Goal: Transaction & Acquisition: Purchase product/service

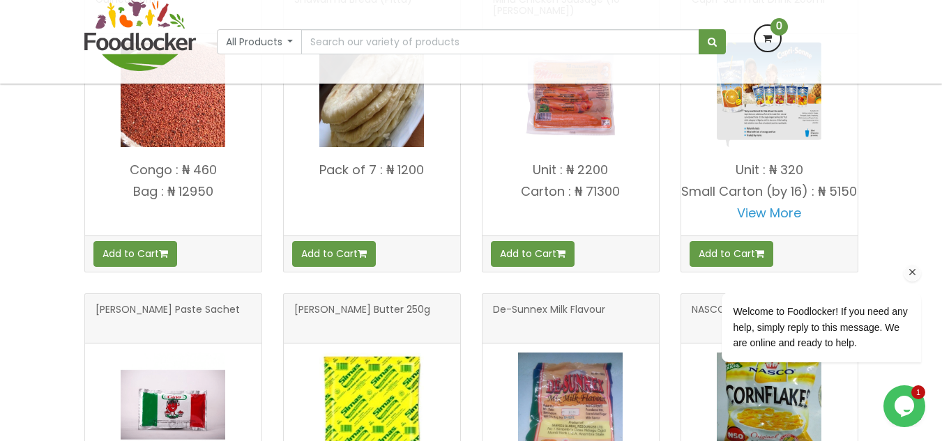
scroll to position [517, 0]
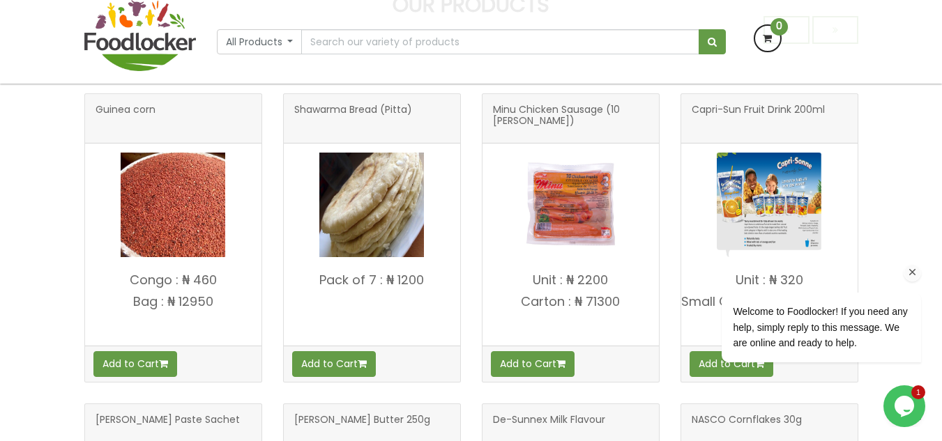
click at [913, 276] on icon "Chat attention grabber" at bounding box center [912, 272] width 13 height 13
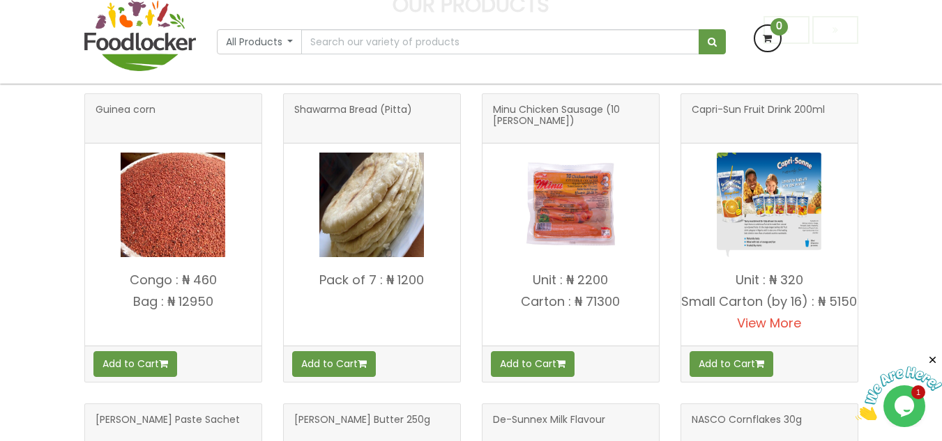
click at [779, 332] on link "View More" at bounding box center [769, 322] width 64 height 17
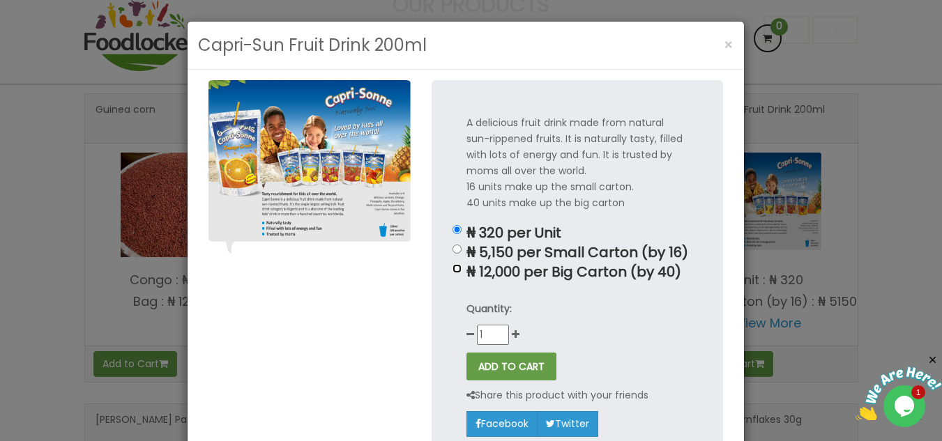
click at [455, 271] on input "₦ 12,000 per Big Carton (by 40)" at bounding box center [457, 268] width 9 height 9
radio input "true"
click at [501, 358] on button "ADD TO CART" at bounding box center [511, 367] width 90 height 28
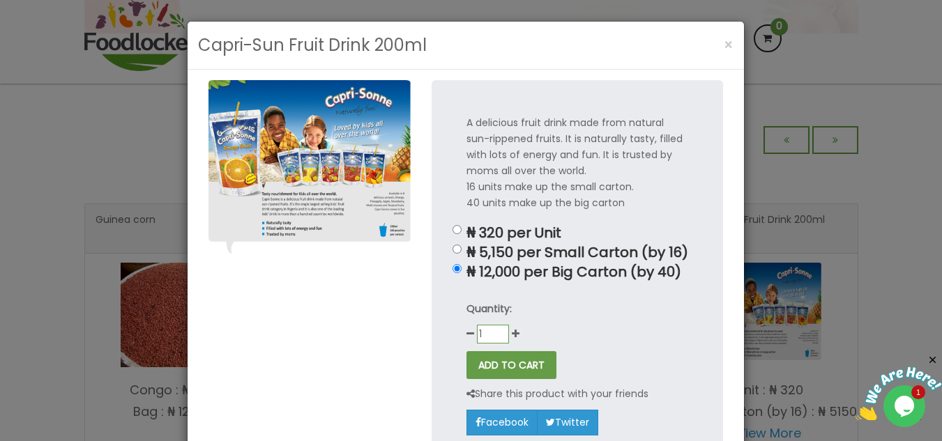
scroll to position [628, 0]
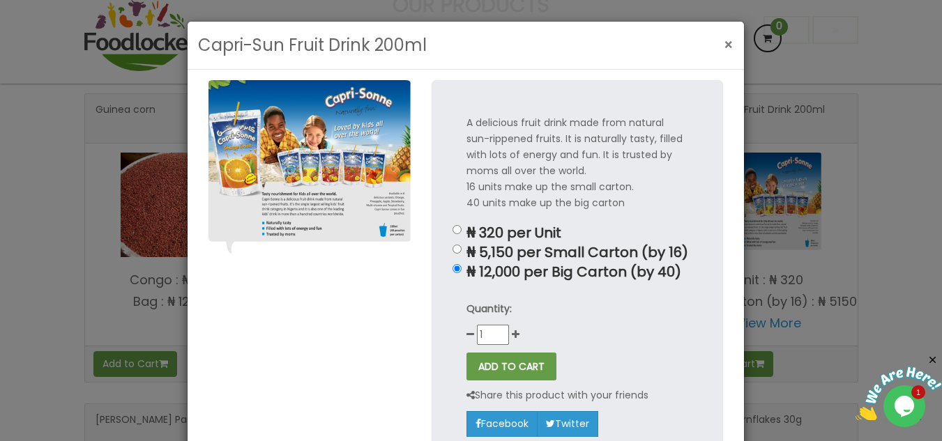
click at [724, 47] on span "×" at bounding box center [729, 45] width 10 height 20
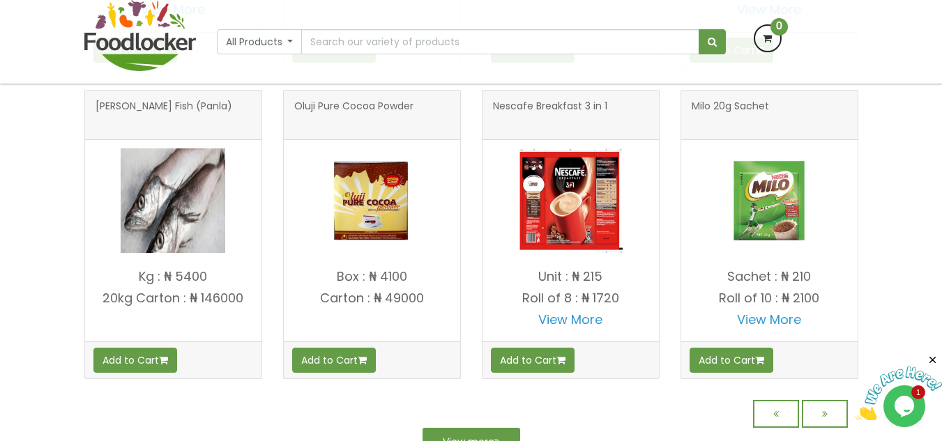
scroll to position [1145, 0]
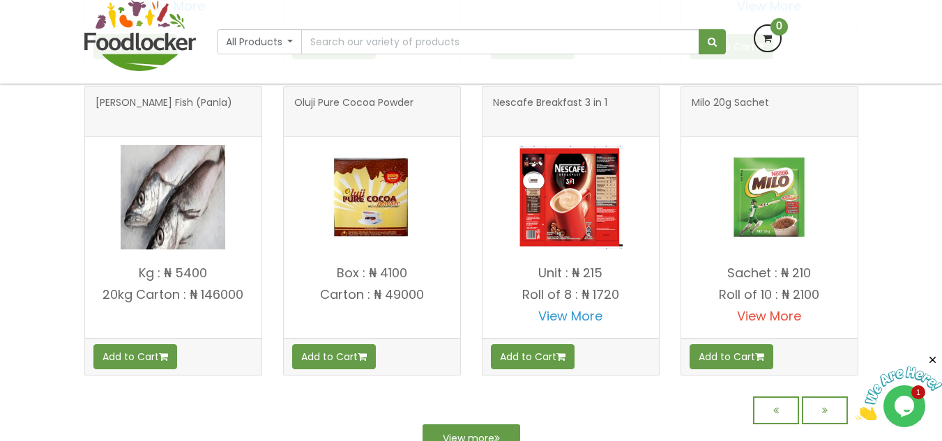
click at [769, 325] on link "View More" at bounding box center [769, 315] width 64 height 17
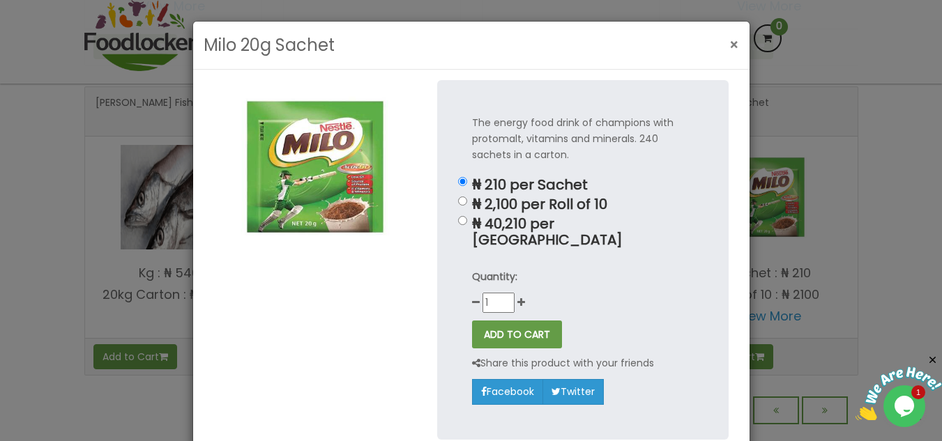
click at [731, 45] on span "×" at bounding box center [734, 45] width 10 height 20
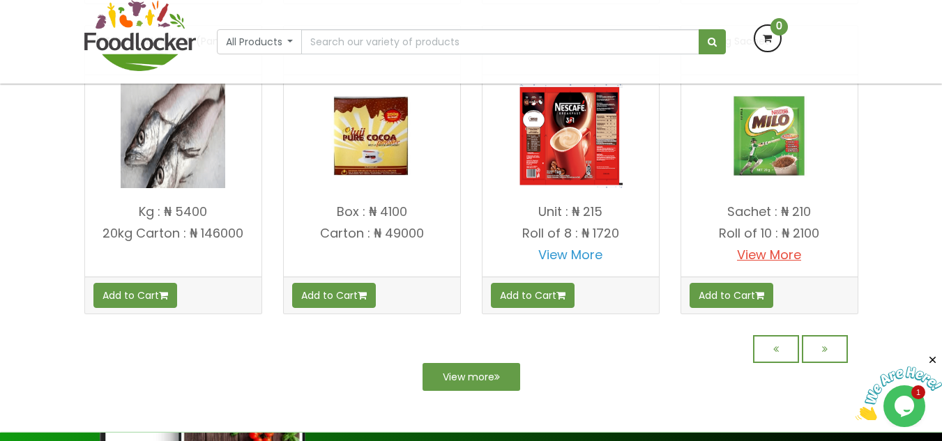
scroll to position [1354, 0]
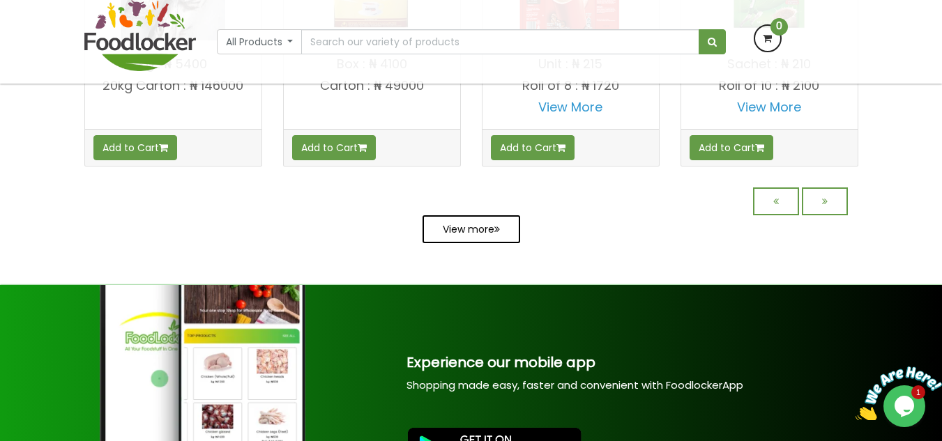
click at [457, 243] on link "View more" at bounding box center [472, 229] width 98 height 28
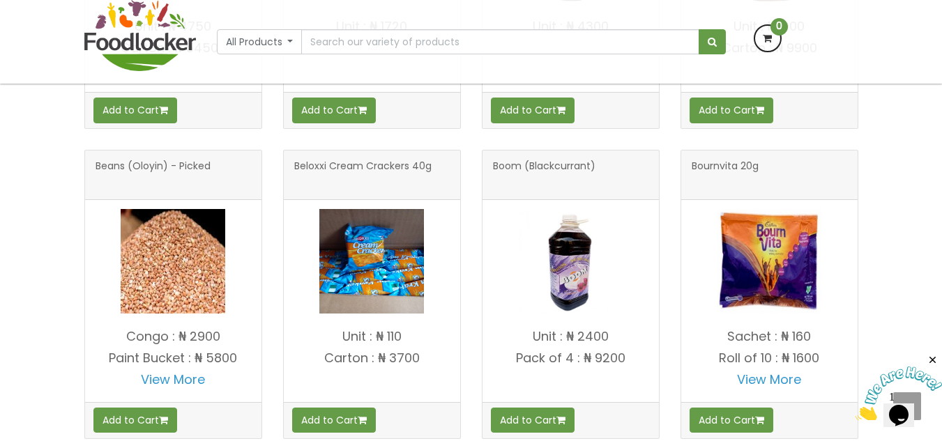
scroll to position [1604, 0]
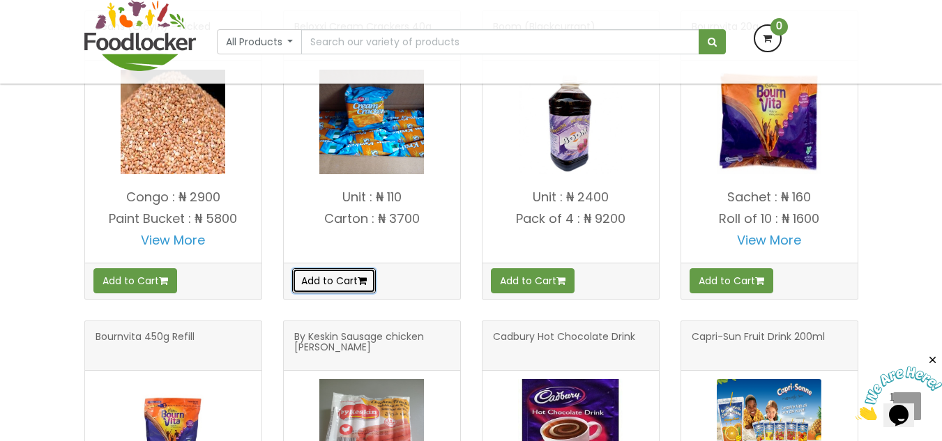
click at [325, 278] on button "Add to Cart" at bounding box center [334, 280] width 84 height 25
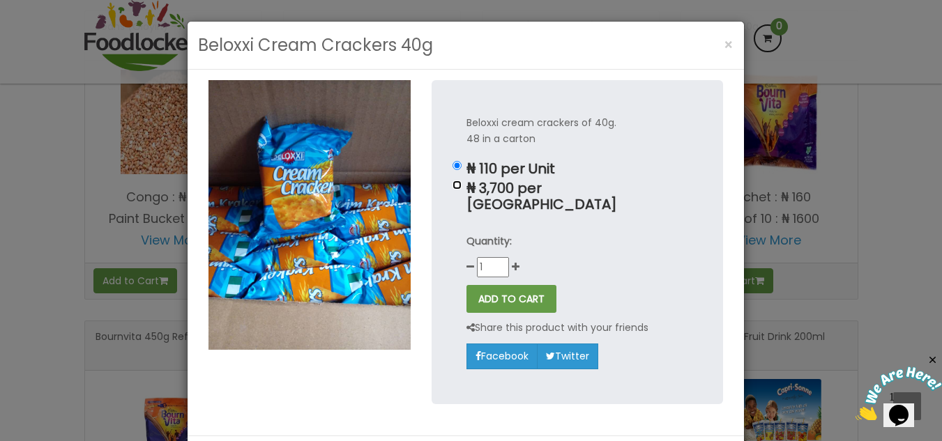
click at [456, 188] on input "₦ 3,700 per Carton" at bounding box center [457, 185] width 9 height 9
radio input "true"
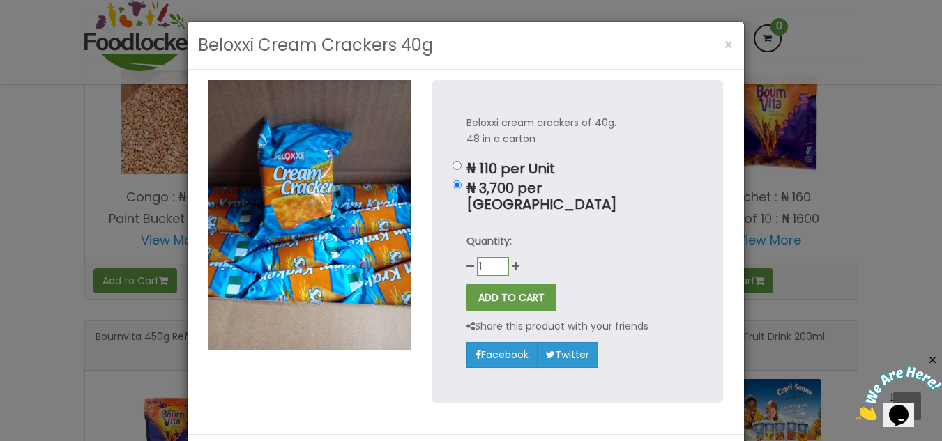
click at [485, 257] on input "1" at bounding box center [493, 266] width 32 height 19
type input "2"
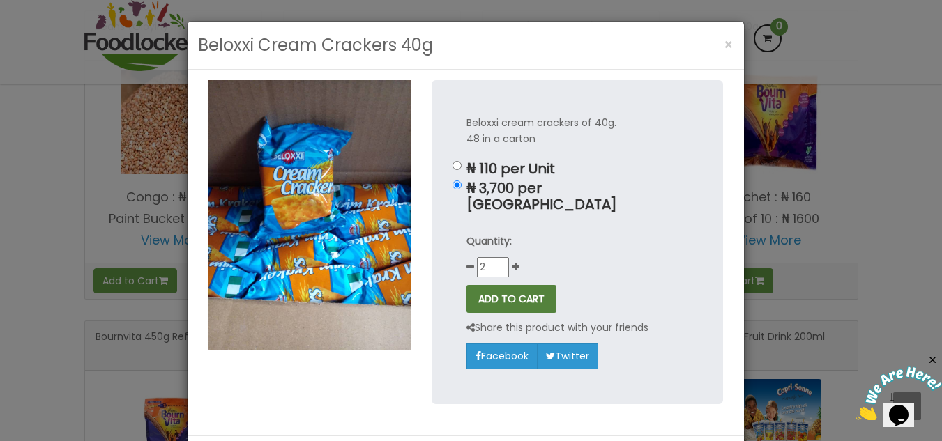
click at [525, 285] on button "ADD TO CART" at bounding box center [511, 299] width 90 height 28
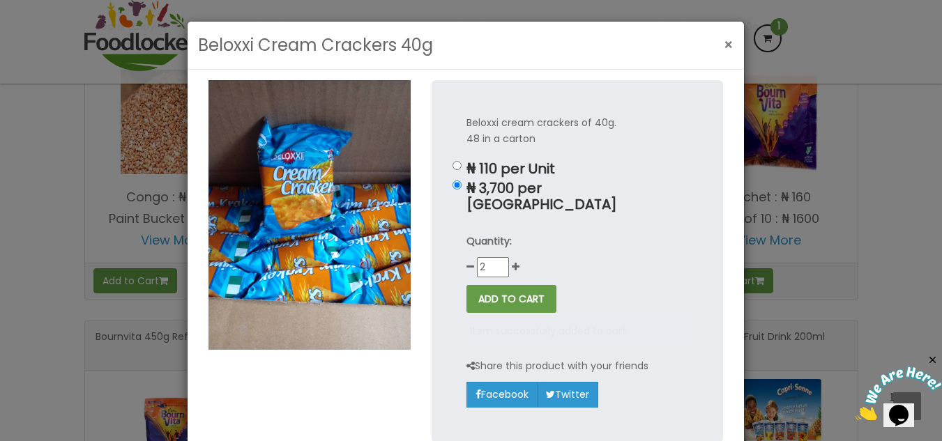
click at [724, 42] on span "×" at bounding box center [729, 45] width 10 height 20
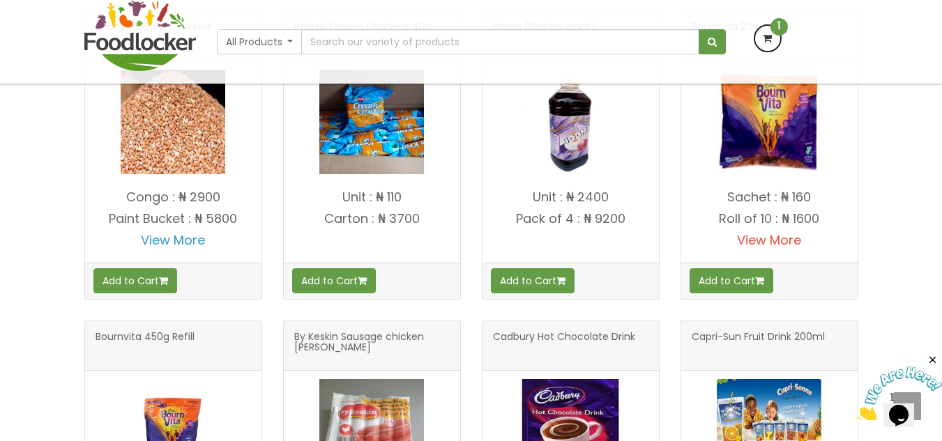
click at [769, 243] on link "View More" at bounding box center [769, 239] width 64 height 17
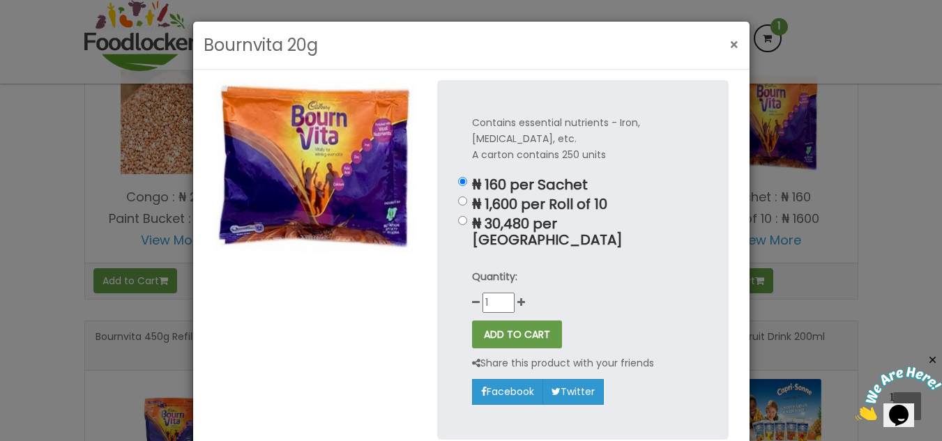
click at [729, 47] on span "×" at bounding box center [734, 45] width 10 height 20
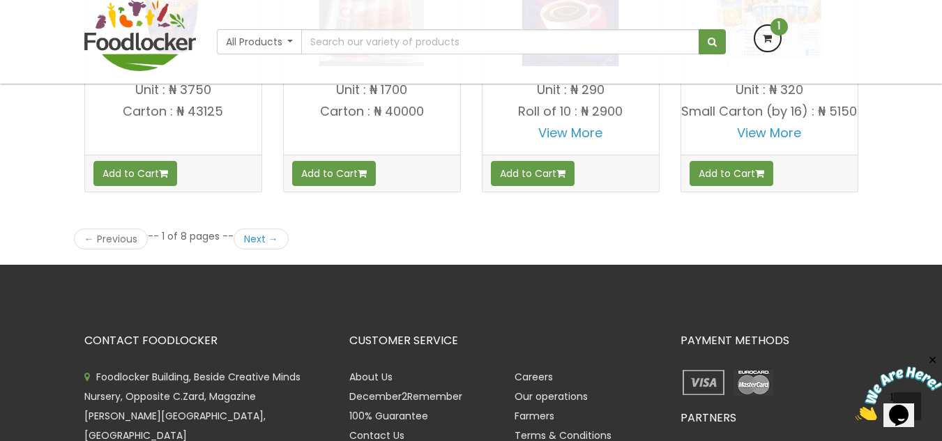
scroll to position [2022, 0]
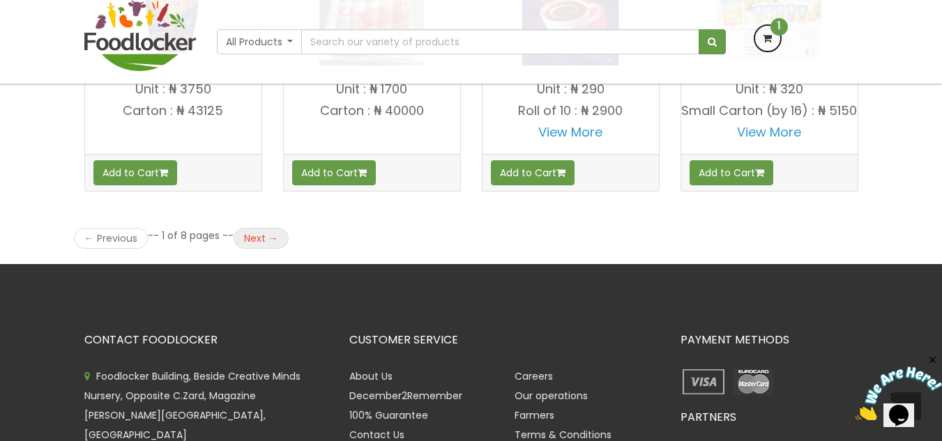
click at [267, 248] on link "Next →" at bounding box center [261, 238] width 55 height 21
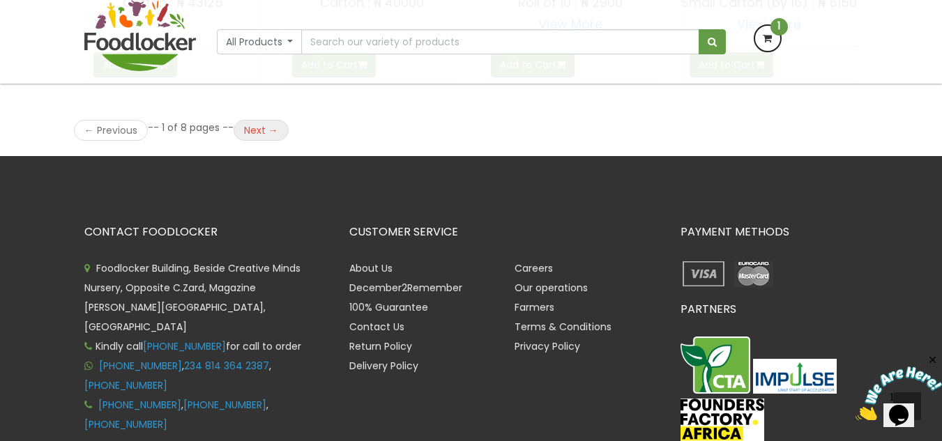
scroll to position [2162, 0]
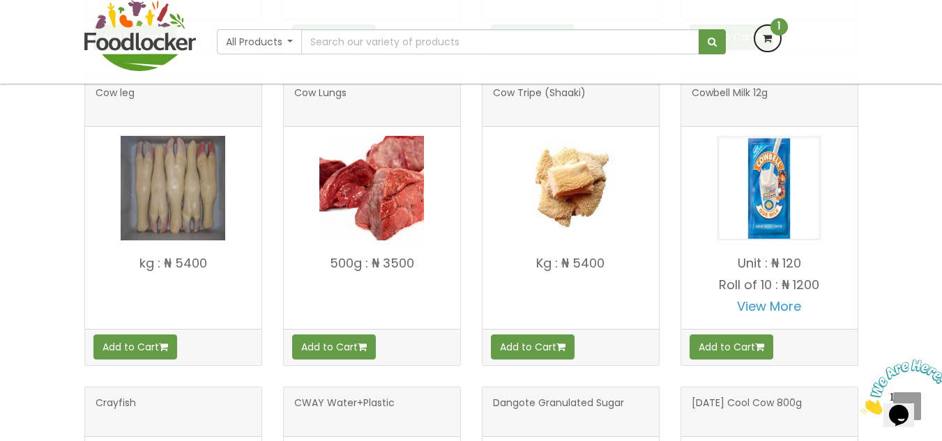
scroll to position [1604, 0]
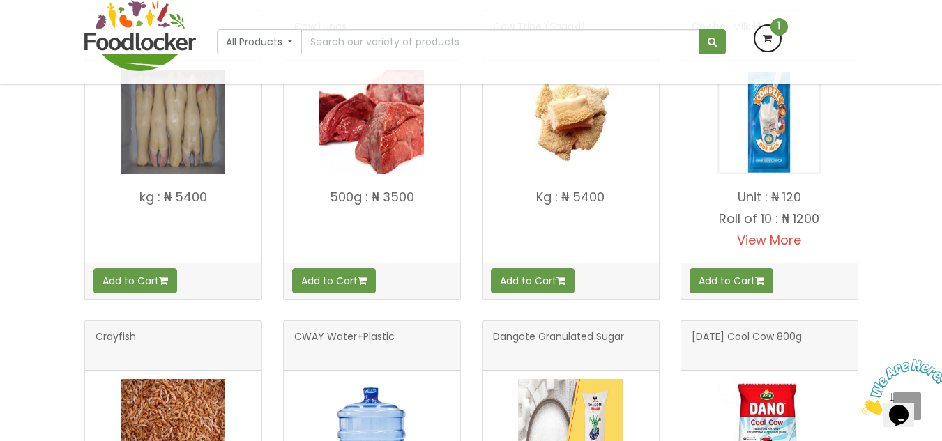
click at [784, 237] on link "View More" at bounding box center [769, 239] width 64 height 17
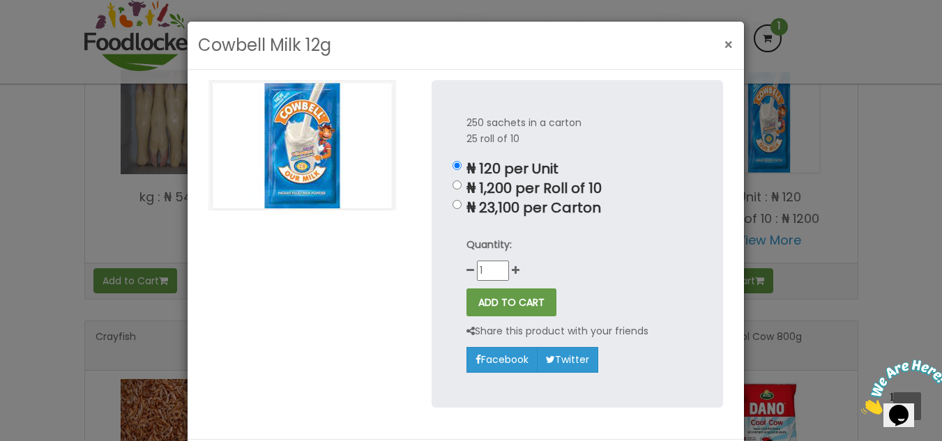
click at [725, 42] on span "×" at bounding box center [729, 45] width 10 height 20
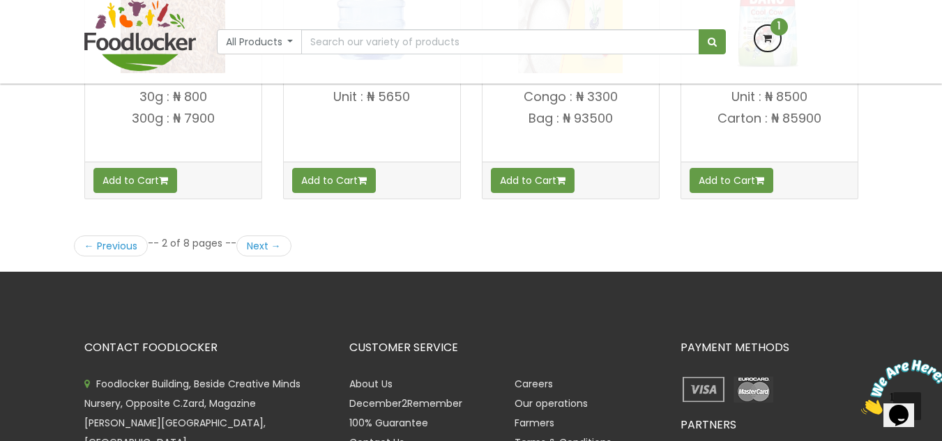
scroll to position [2022, 0]
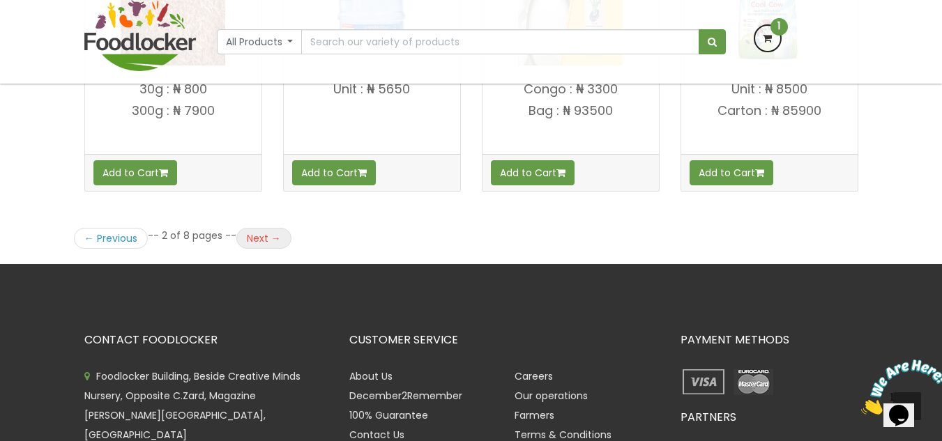
click at [250, 236] on link "Next →" at bounding box center [263, 238] width 55 height 21
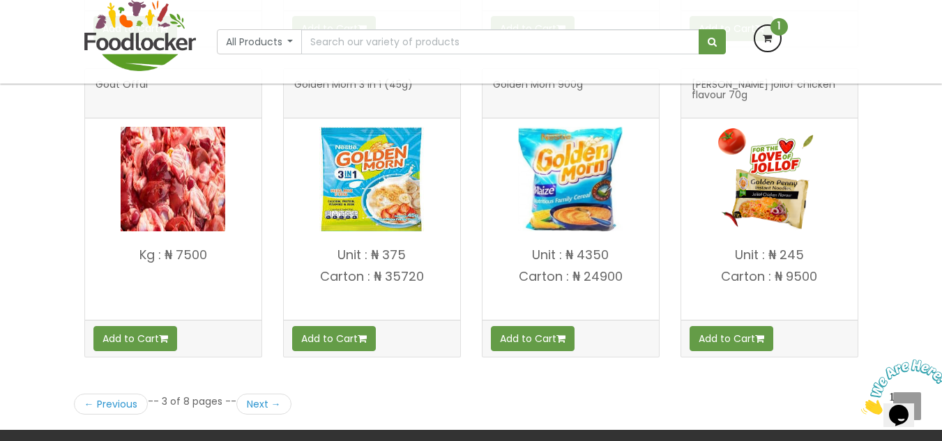
scroll to position [1883, 0]
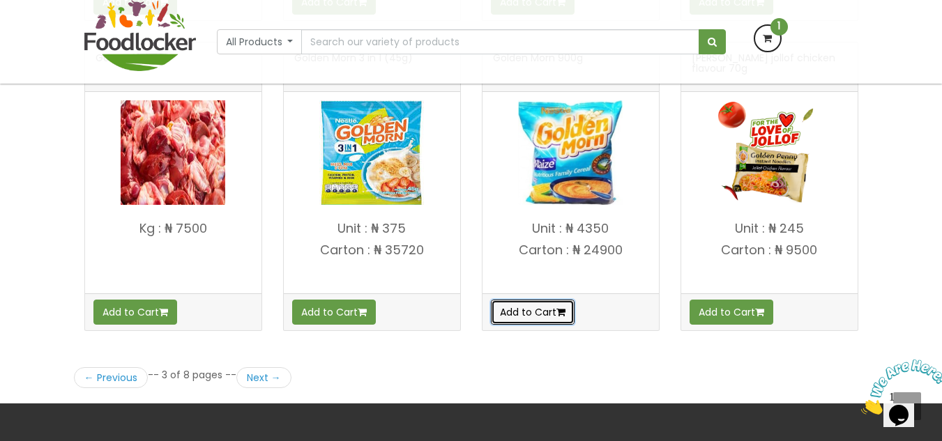
click at [539, 313] on button "Add to Cart" at bounding box center [533, 312] width 84 height 25
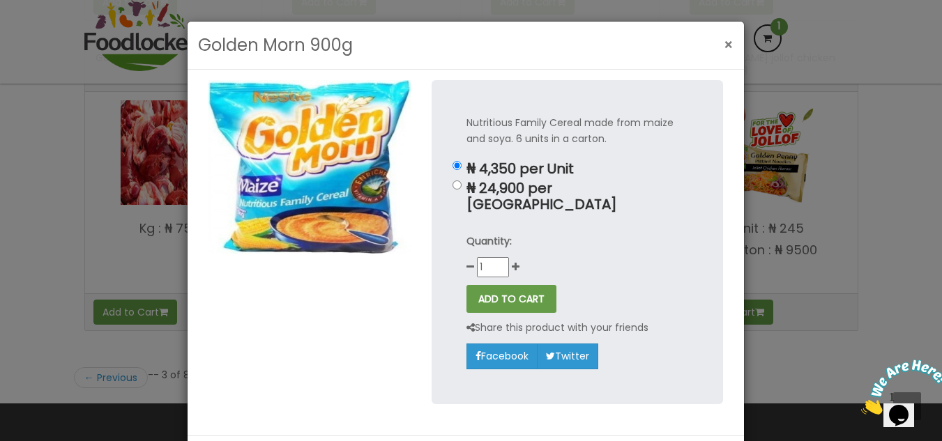
click at [717, 40] on button "×" at bounding box center [729, 45] width 24 height 29
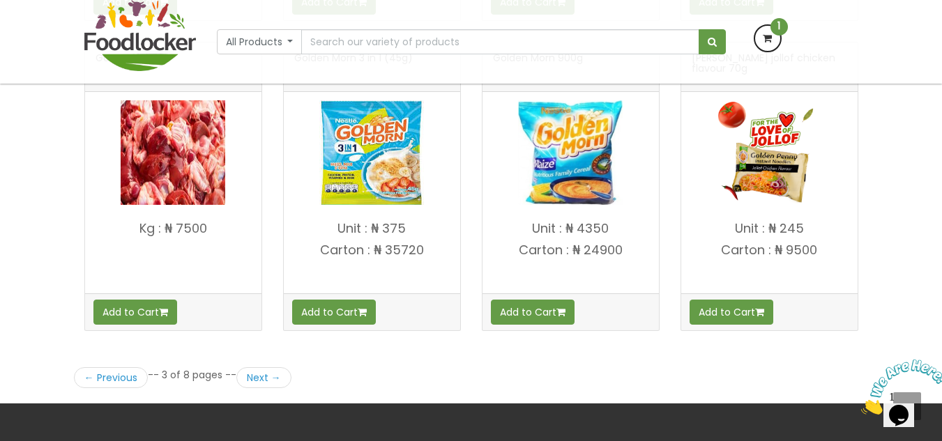
click at [350, 172] on img at bounding box center [371, 152] width 105 height 105
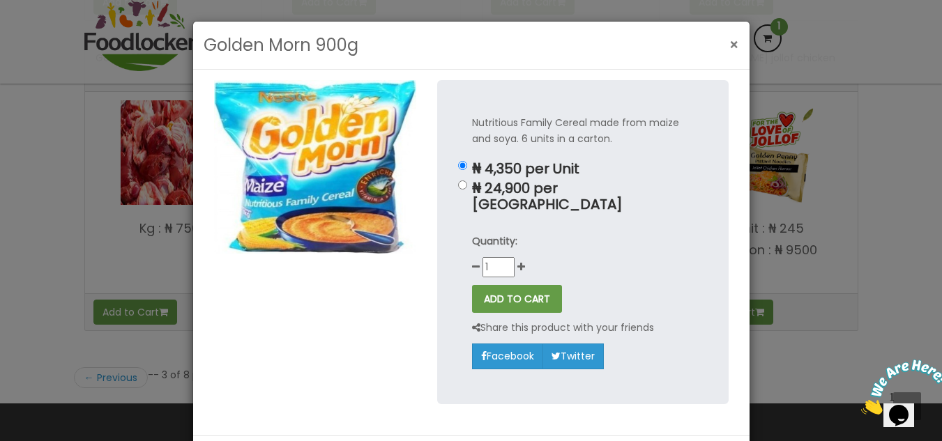
click at [731, 47] on span "×" at bounding box center [734, 45] width 10 height 20
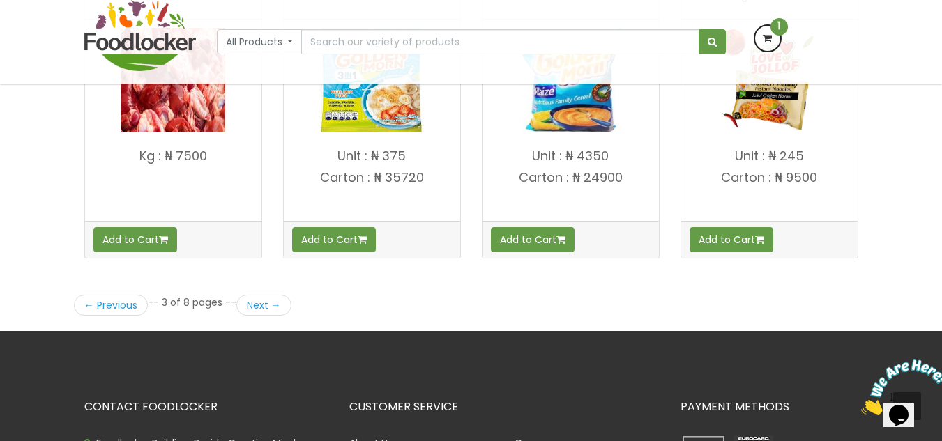
scroll to position [1952, 0]
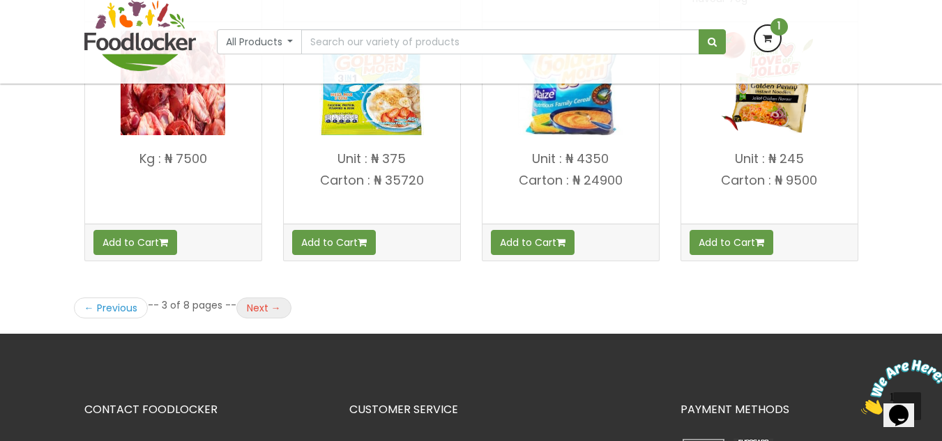
click at [271, 305] on link "Next →" at bounding box center [263, 308] width 55 height 21
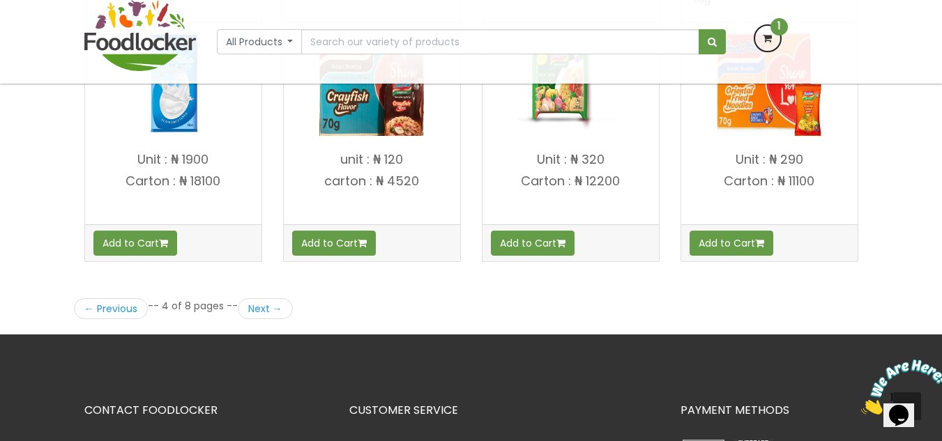
scroll to position [1952, 0]
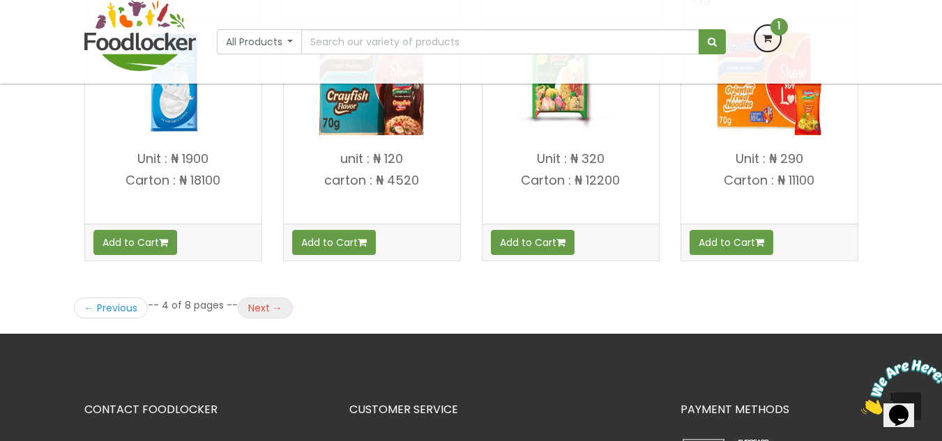
click at [272, 310] on link "Next →" at bounding box center [265, 308] width 55 height 21
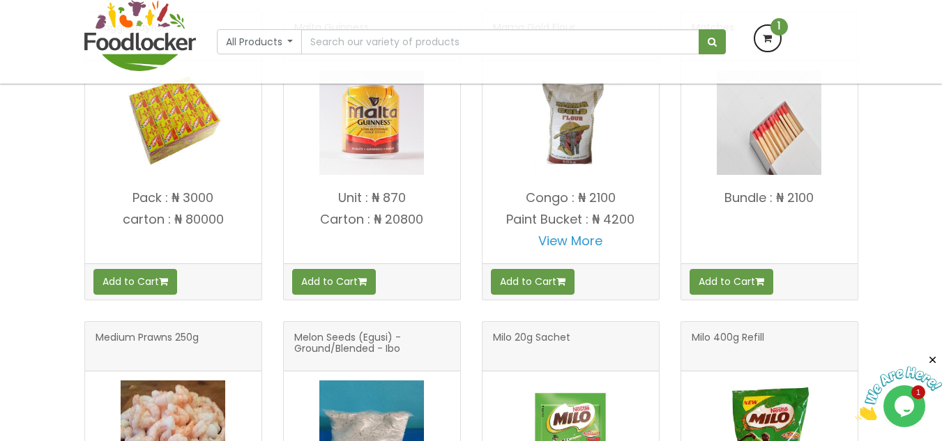
scroll to position [1464, 0]
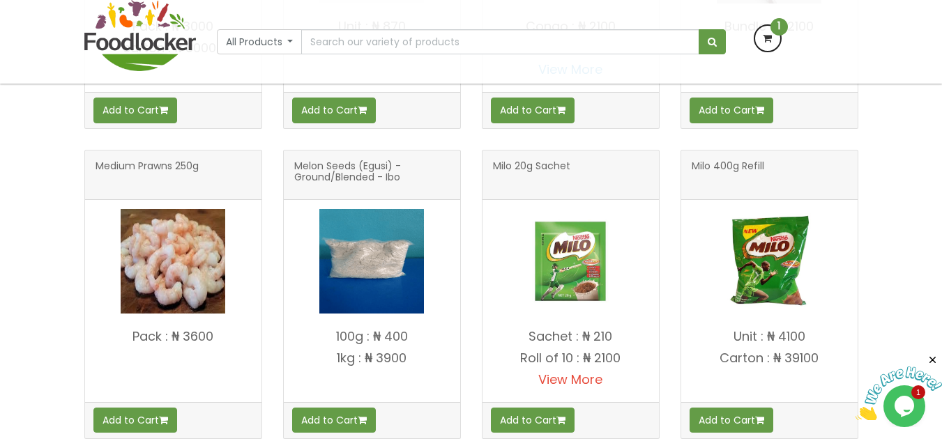
click at [545, 377] on link "View More" at bounding box center [570, 379] width 64 height 17
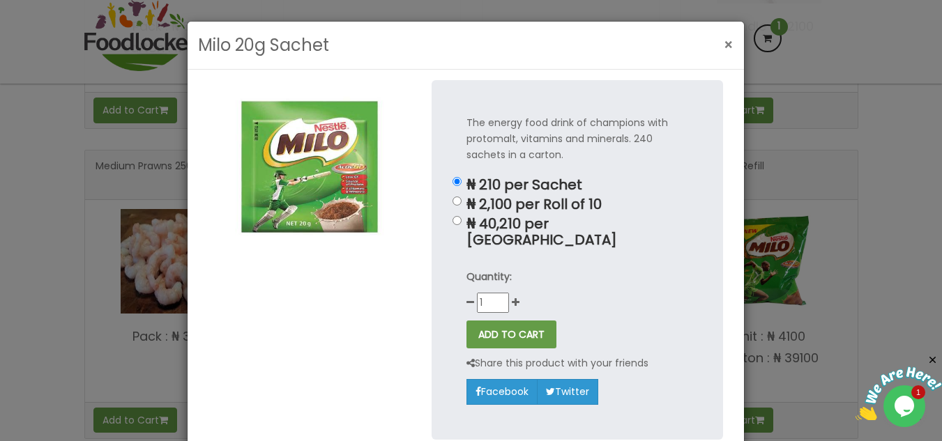
click at [724, 48] on span "×" at bounding box center [729, 45] width 10 height 20
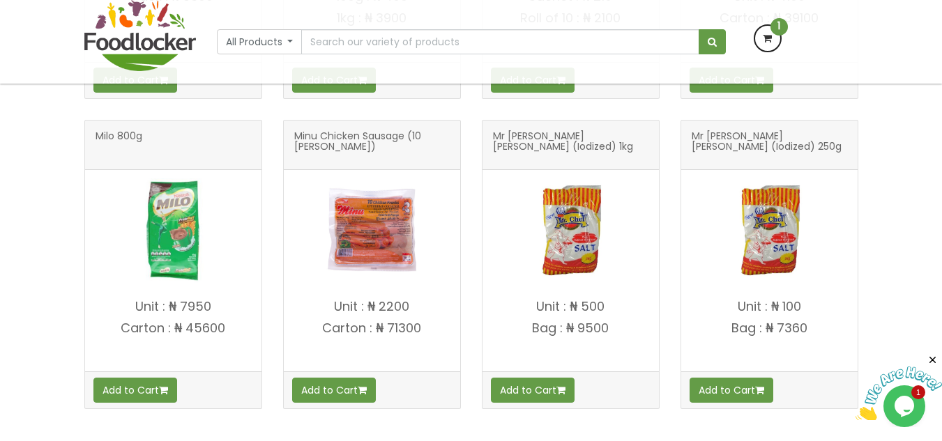
scroll to position [2022, 0]
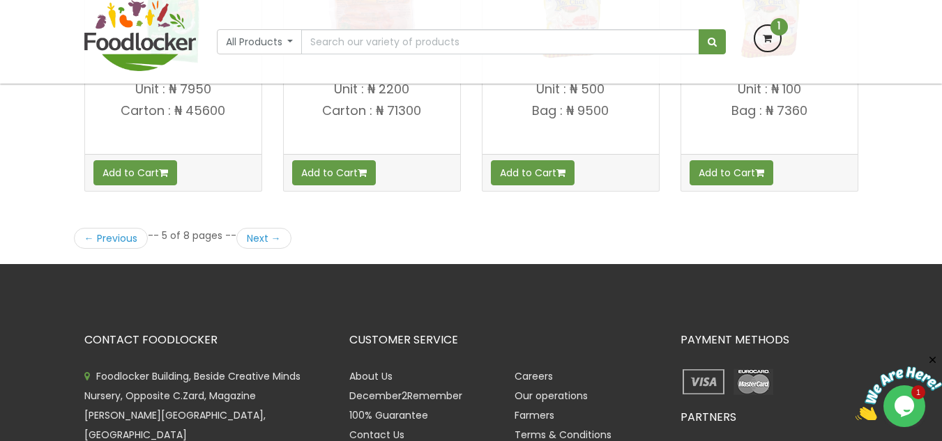
click at [292, 231] on div "← Previous -- 5 of 8 pages -- Next →" at bounding box center [182, 239] width 238 height 52
click at [267, 236] on link "Next →" at bounding box center [263, 238] width 55 height 21
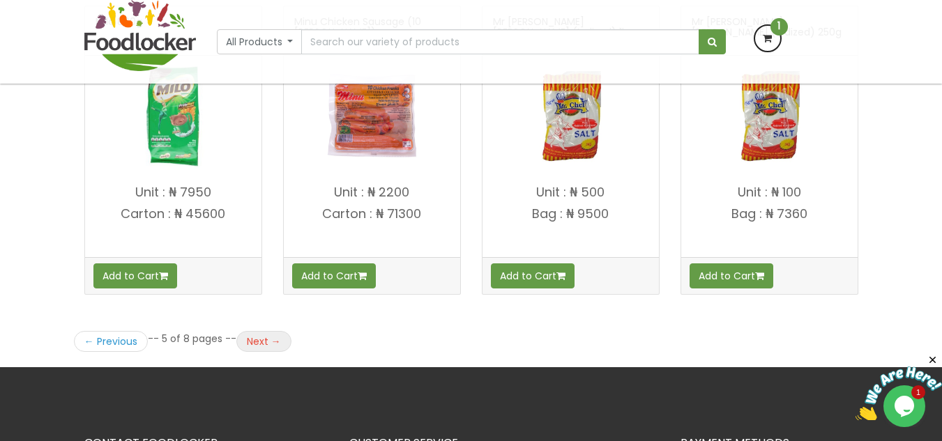
scroll to position [1883, 0]
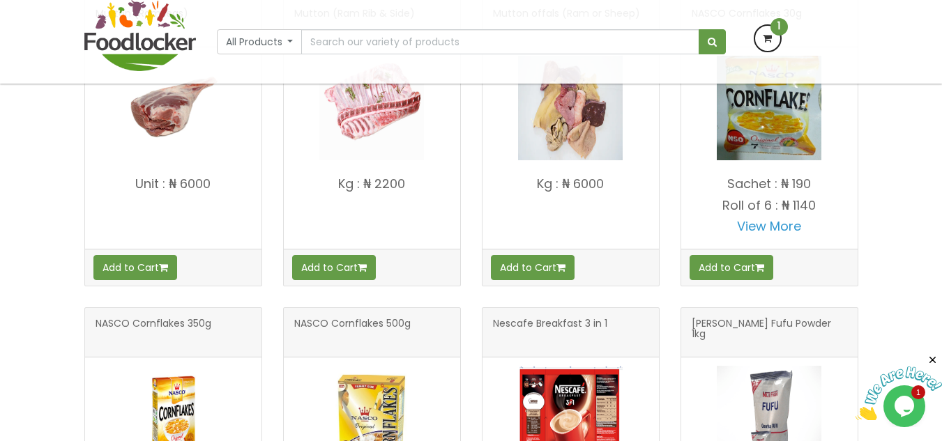
scroll to position [697, 0]
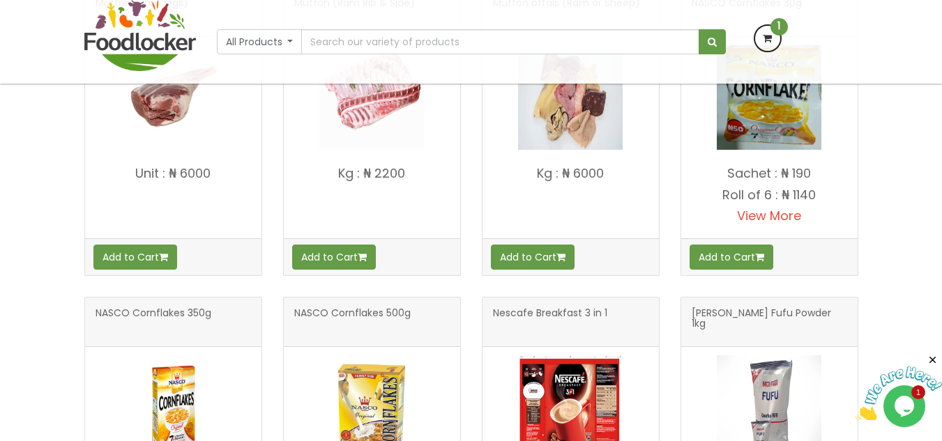
click at [768, 215] on link "View More" at bounding box center [769, 215] width 64 height 17
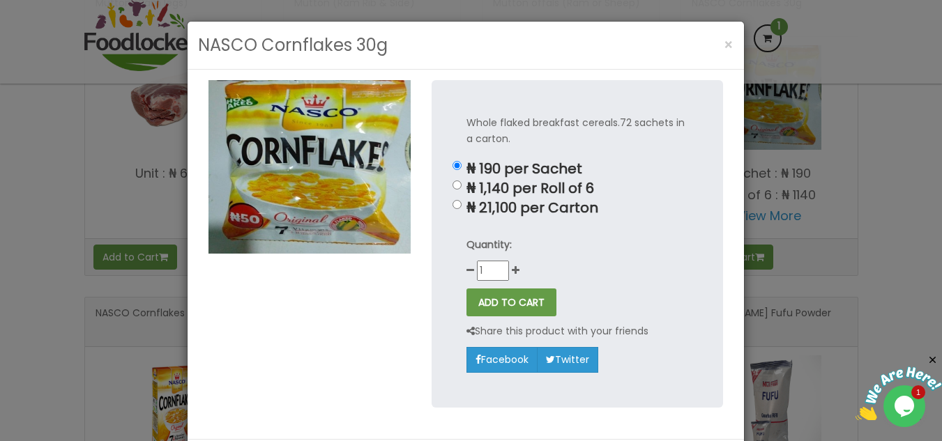
click at [574, 215] on p "₦ 21,100 per Carton" at bounding box center [577, 208] width 222 height 16
click at [462, 209] on input "₦ 21,100 per Carton" at bounding box center [457, 204] width 9 height 9
radio input "true"
click at [510, 312] on button "ADD TO CART" at bounding box center [511, 303] width 90 height 28
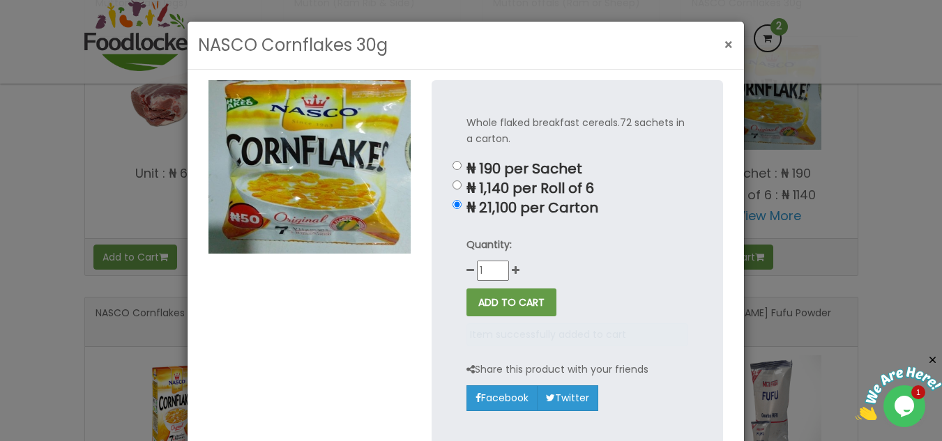
click at [724, 45] on span "×" at bounding box center [729, 45] width 10 height 20
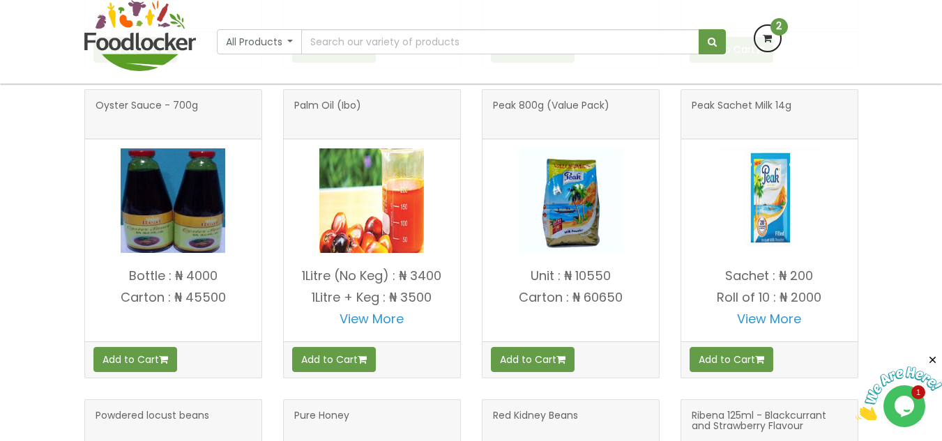
scroll to position [1534, 0]
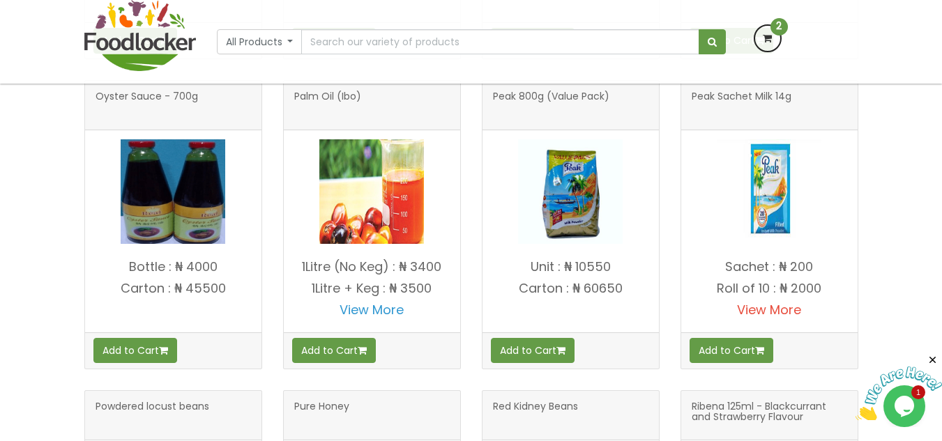
click at [761, 303] on link "View More" at bounding box center [769, 309] width 64 height 17
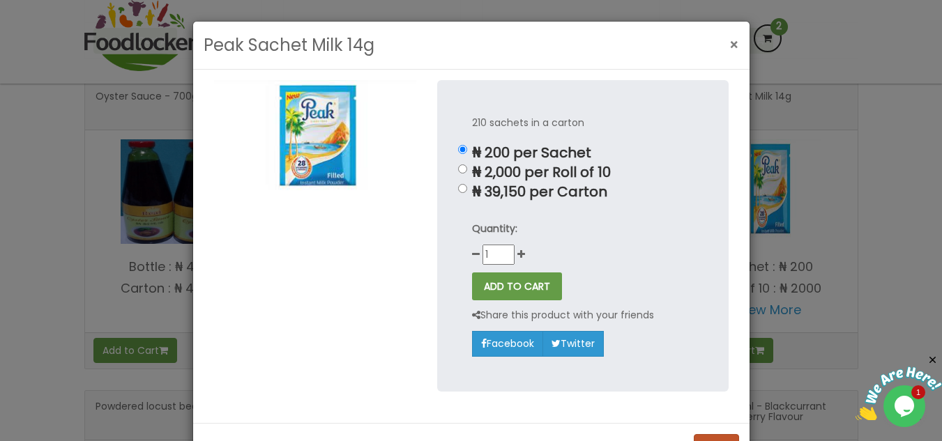
click at [732, 48] on span "×" at bounding box center [734, 45] width 10 height 20
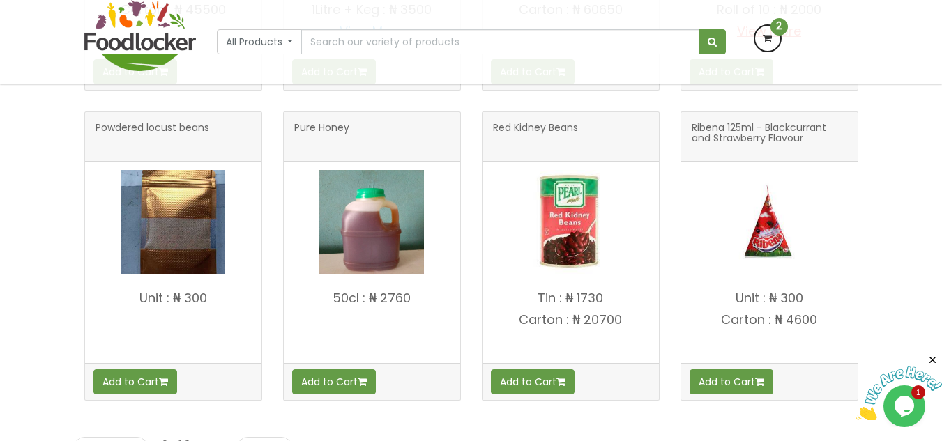
scroll to position [1952, 0]
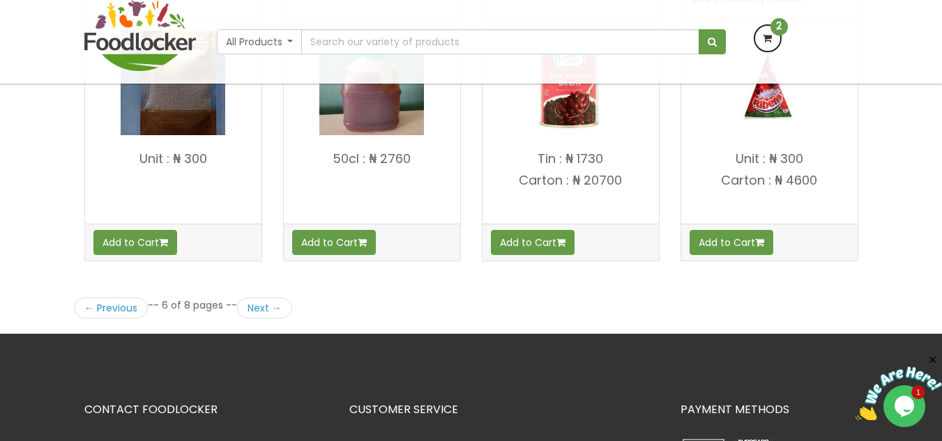
click at [768, 115] on img at bounding box center [769, 83] width 105 height 105
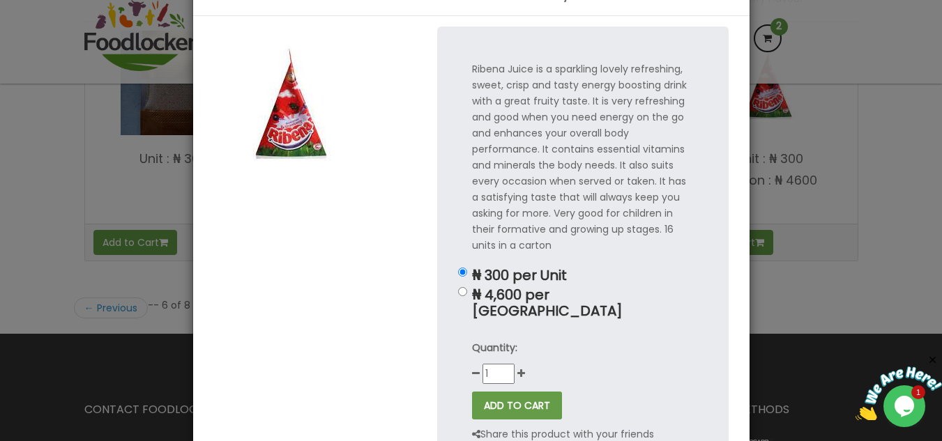
scroll to position [0, 0]
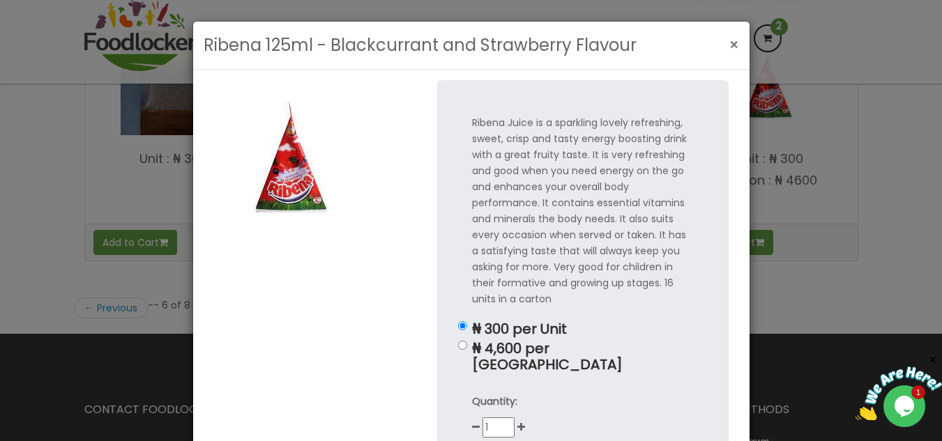
click at [734, 53] on button "×" at bounding box center [734, 45] width 24 height 29
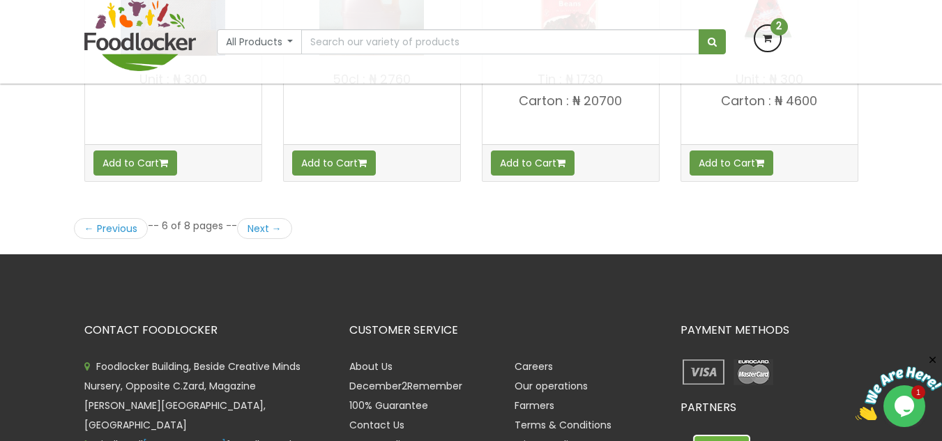
scroll to position [2022, 0]
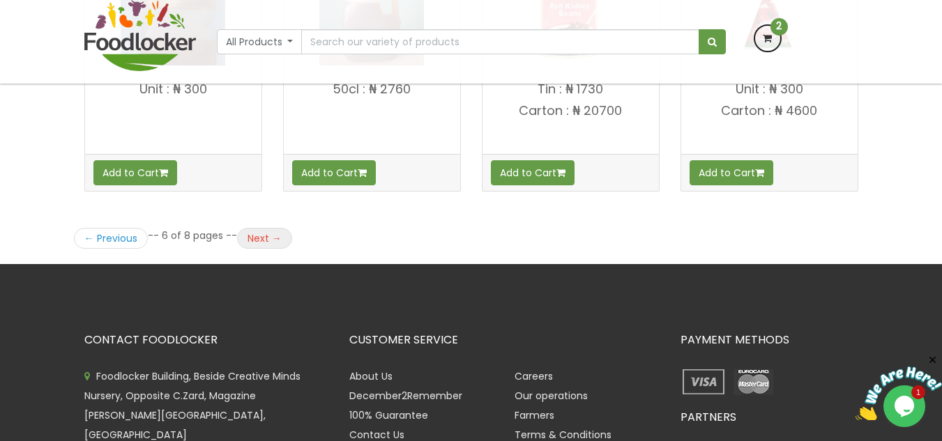
click at [256, 231] on link "Next →" at bounding box center [264, 238] width 55 height 21
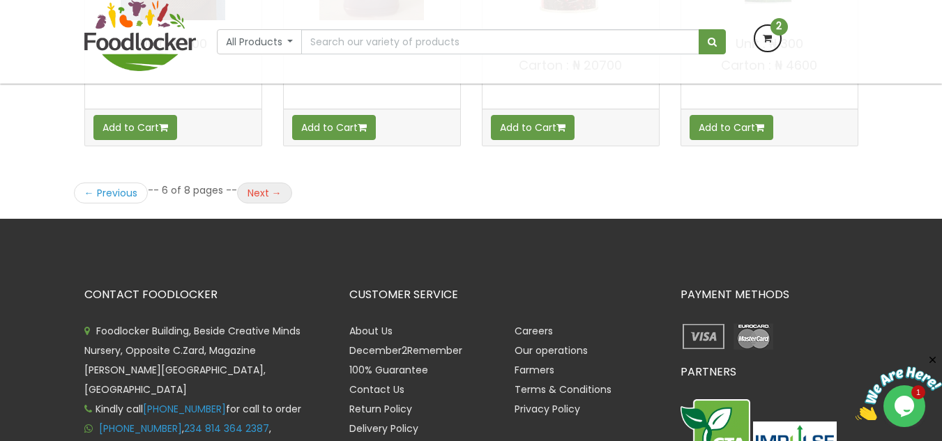
scroll to position [2092, 0]
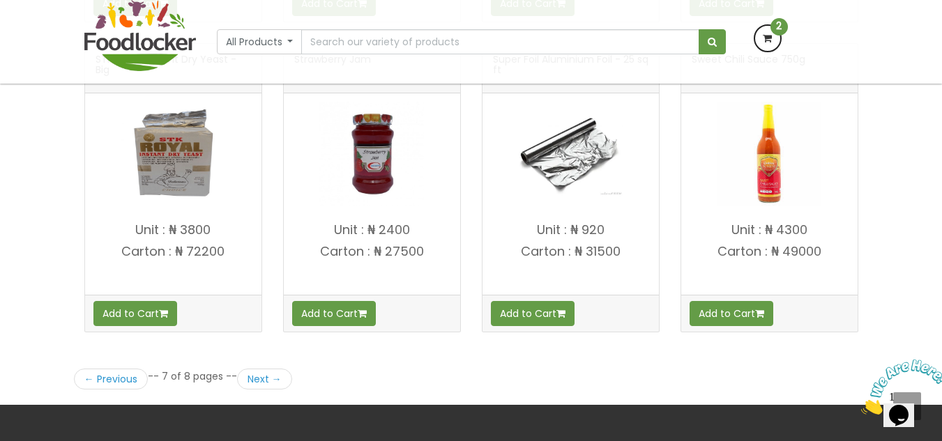
scroll to position [1883, 0]
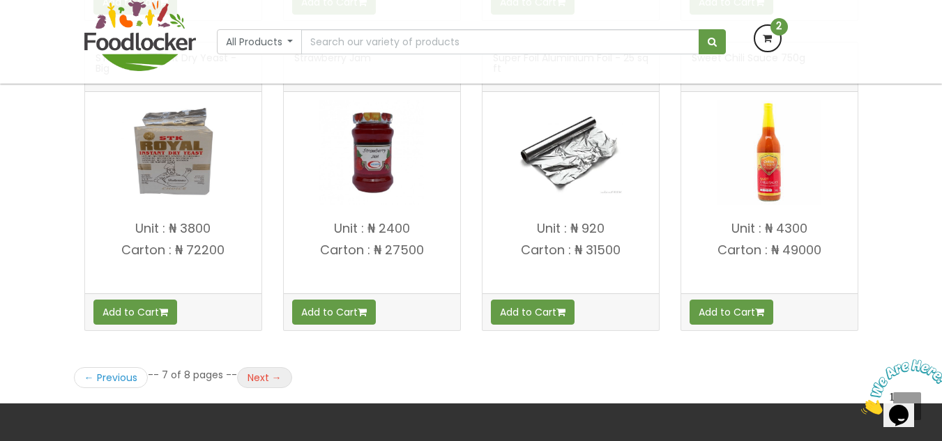
click at [251, 381] on link "Next →" at bounding box center [264, 377] width 55 height 21
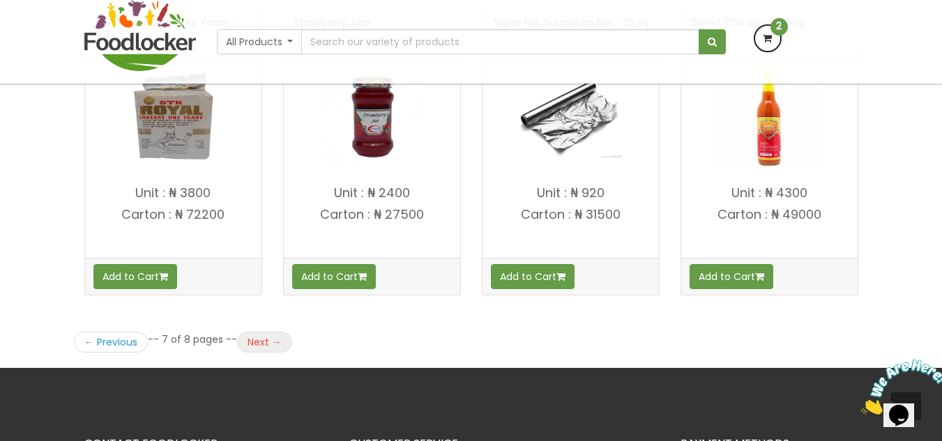
scroll to position [1952, 0]
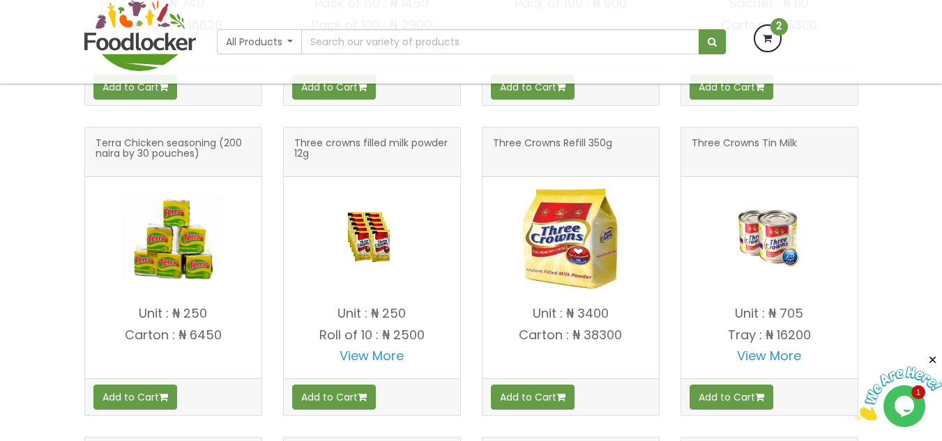
scroll to position [558, 0]
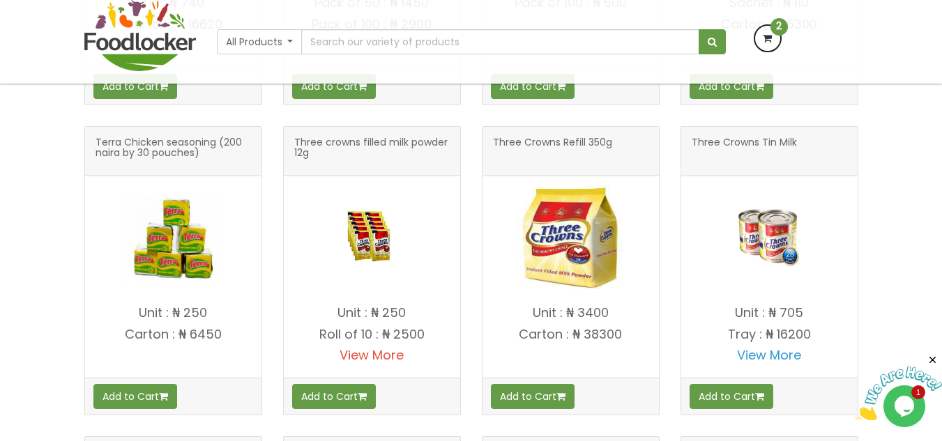
click at [358, 351] on link "View More" at bounding box center [372, 355] width 64 height 17
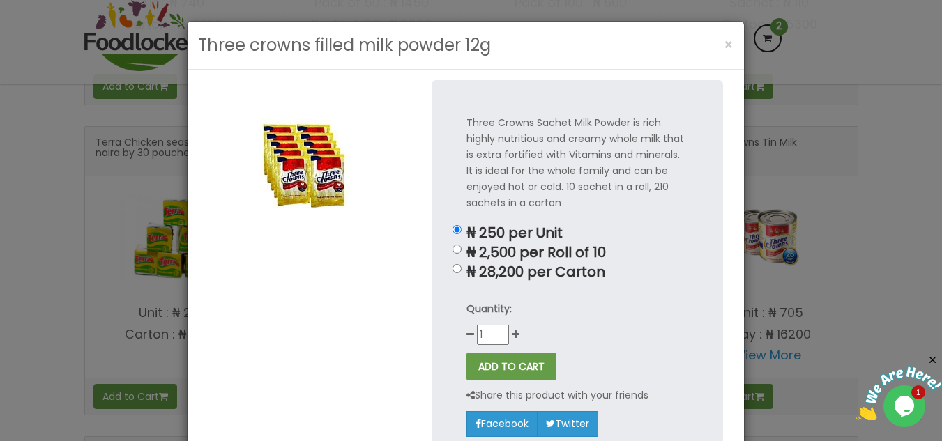
click at [508, 270] on p "₦ 28,200 per Carton" at bounding box center [577, 272] width 222 height 16
click at [462, 270] on input "₦ 28,200 per Carton" at bounding box center [457, 268] width 9 height 9
radio input "true"
click at [536, 368] on button "ADD TO CART" at bounding box center [511, 367] width 90 height 28
click at [724, 47] on span "×" at bounding box center [729, 45] width 10 height 20
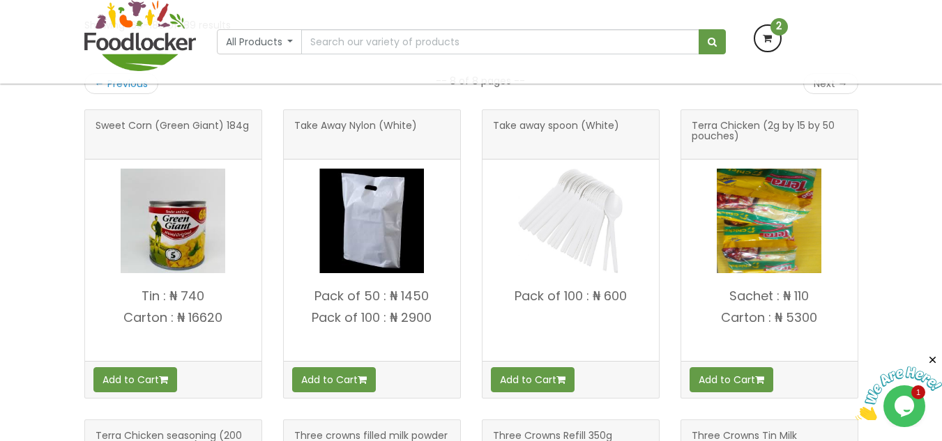
scroll to position [139, 0]
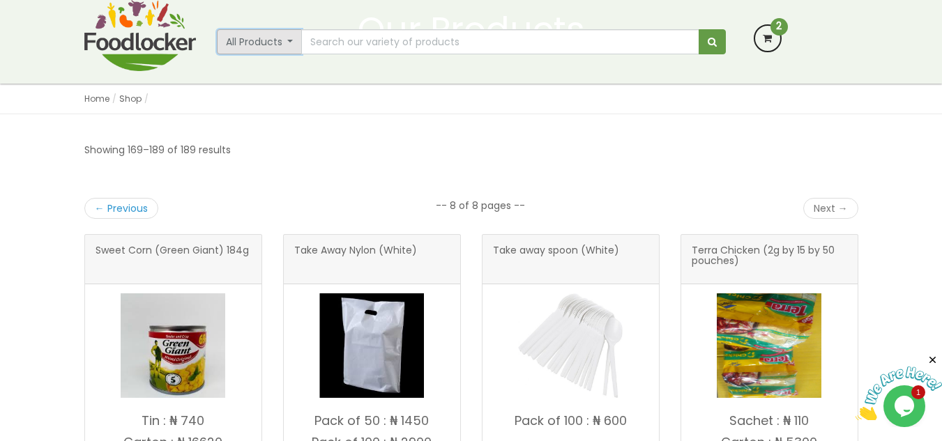
click at [278, 48] on button "All Products" at bounding box center [260, 41] width 86 height 25
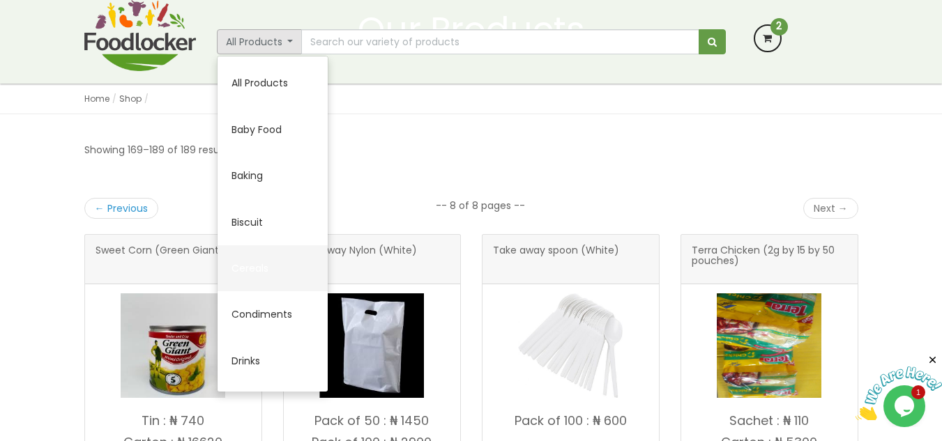
click at [245, 266] on link "Cereals" at bounding box center [273, 268] width 110 height 46
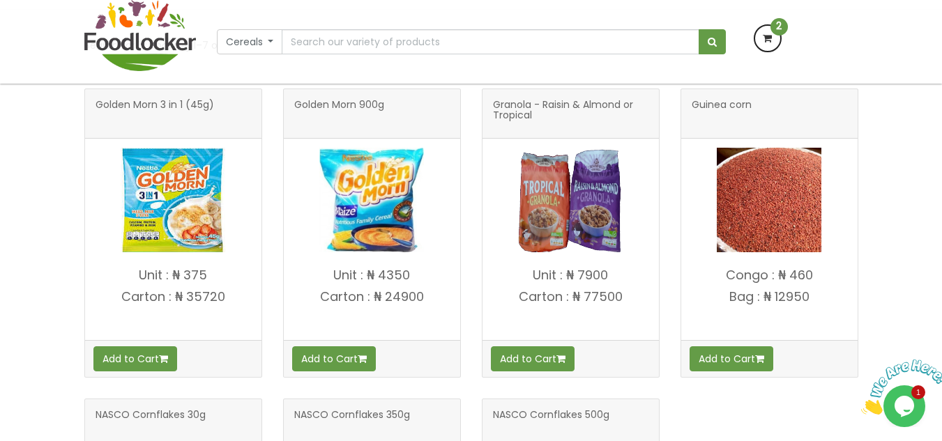
scroll to position [279, 0]
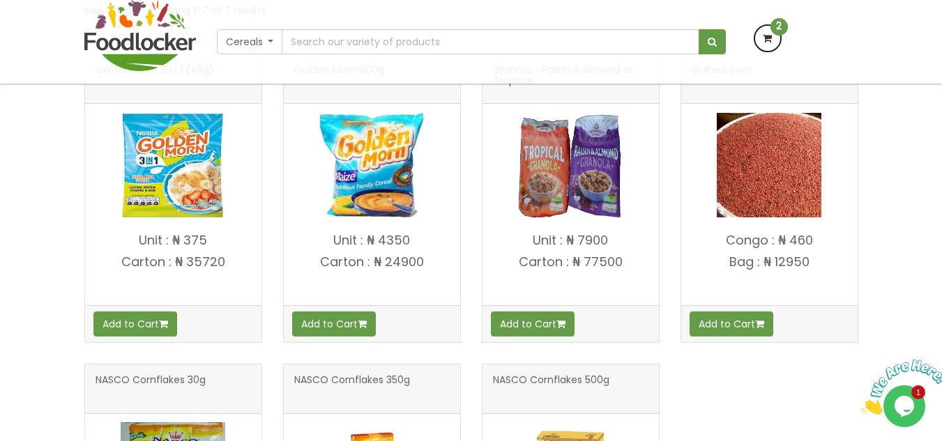
click at [775, 38] on icon at bounding box center [767, 38] width 25 height 25
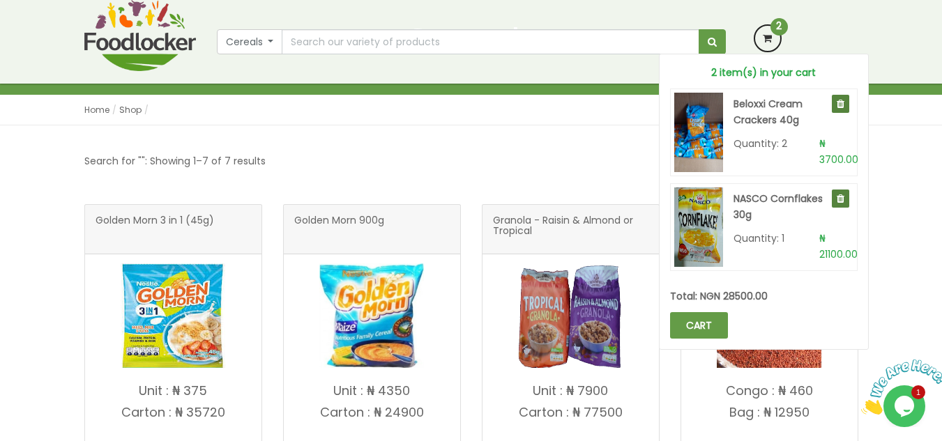
scroll to position [0, 0]
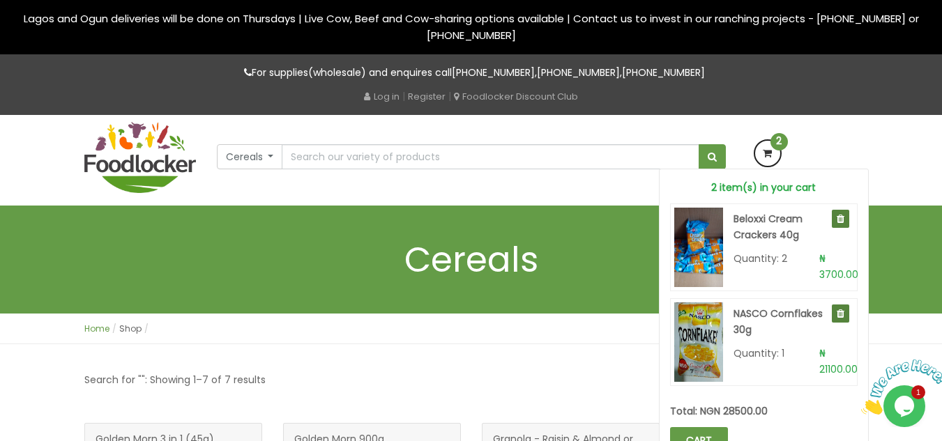
click at [98, 331] on link "Home" at bounding box center [96, 329] width 25 height 12
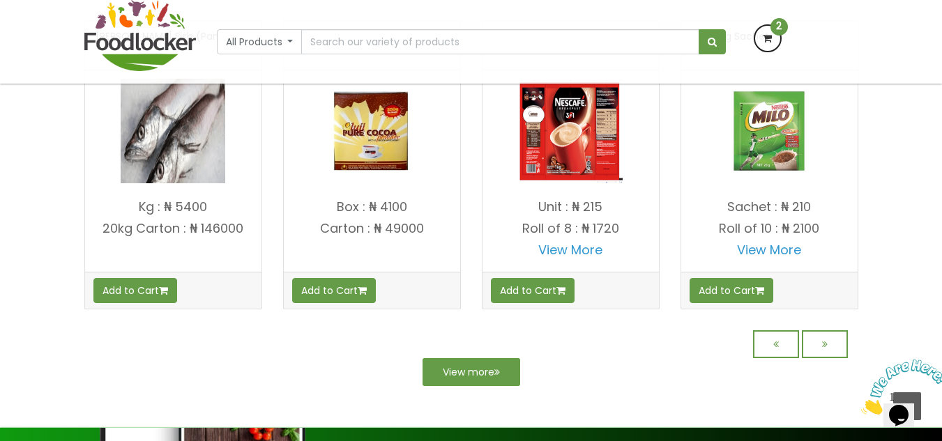
scroll to position [1215, 0]
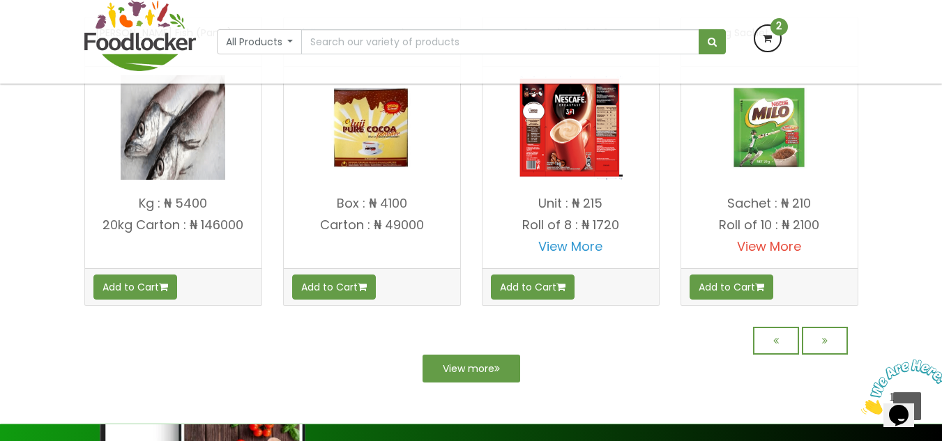
click at [783, 255] on link "View More" at bounding box center [769, 246] width 64 height 17
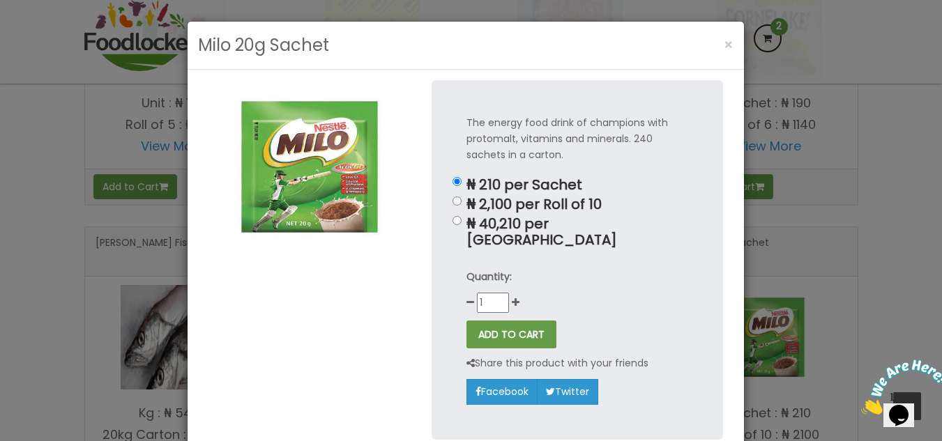
scroll to position [936, 0]
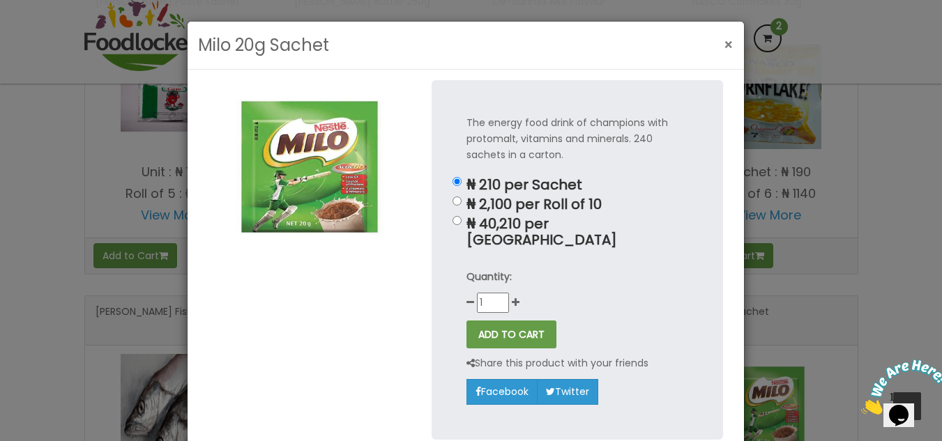
click at [724, 41] on span "×" at bounding box center [729, 45] width 10 height 20
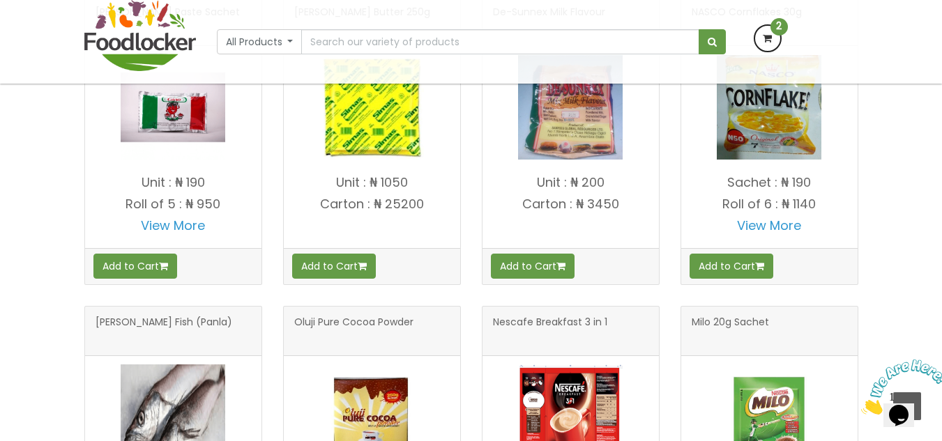
scroll to position [1015, 0]
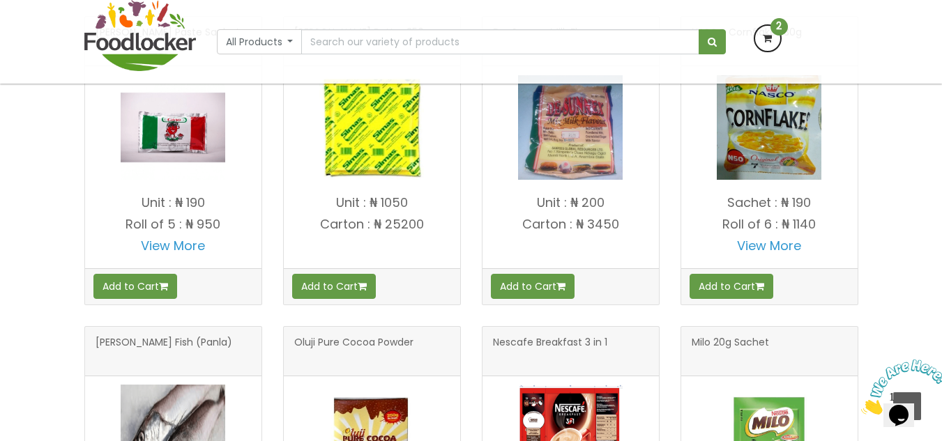
click at [777, 180] on img at bounding box center [769, 127] width 105 height 105
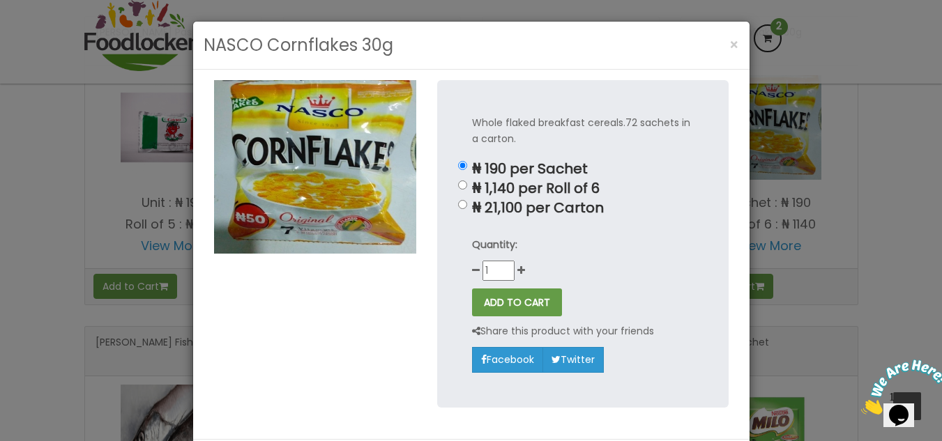
scroll to position [905, 0]
click at [526, 309] on button "ADD TO CART" at bounding box center [517, 303] width 90 height 28
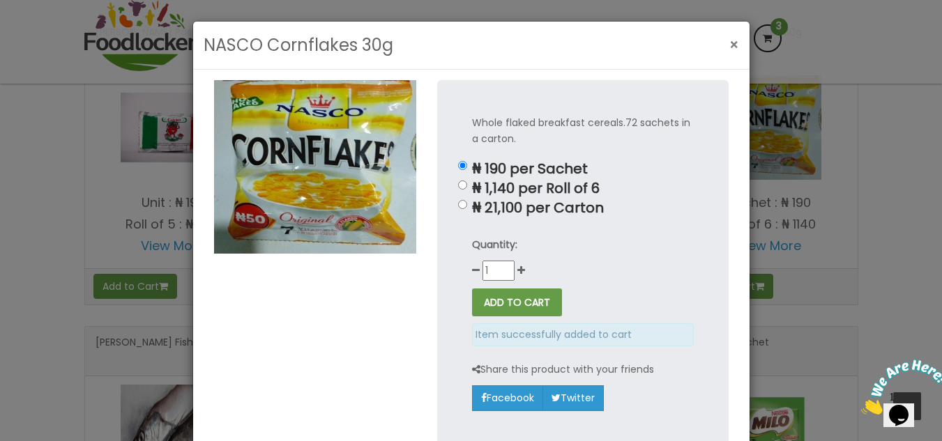
click at [729, 47] on span "×" at bounding box center [734, 45] width 10 height 20
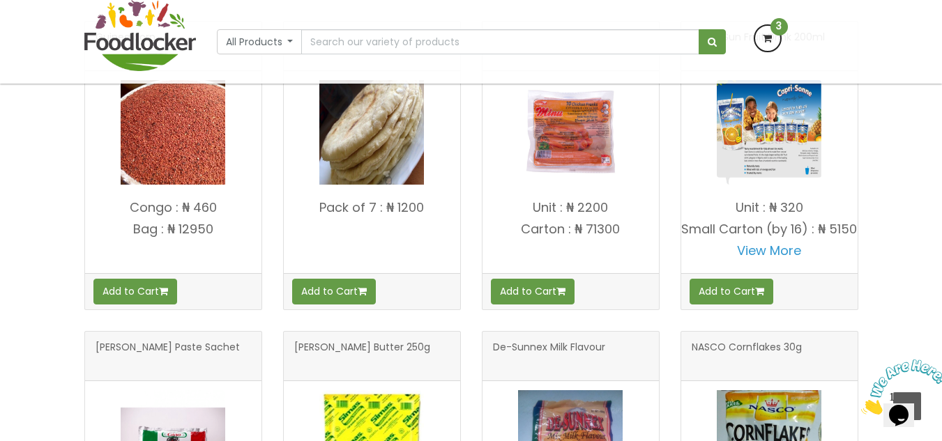
scroll to position [626, 0]
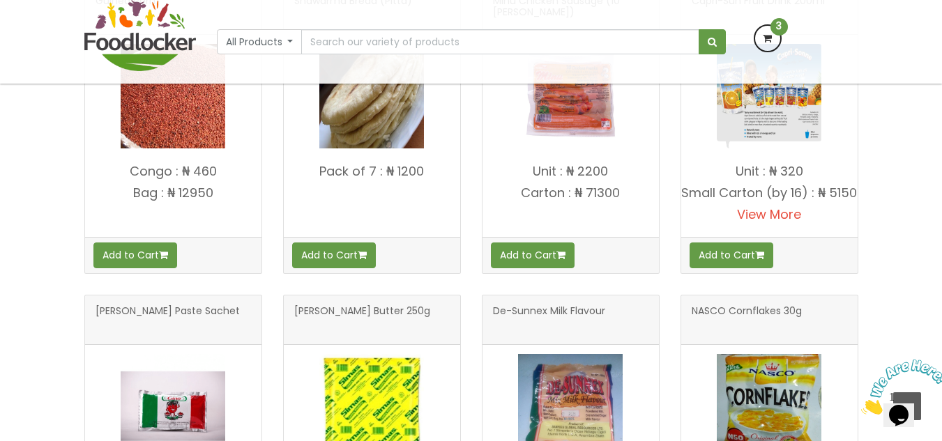
click at [770, 223] on link "View More" at bounding box center [769, 214] width 64 height 17
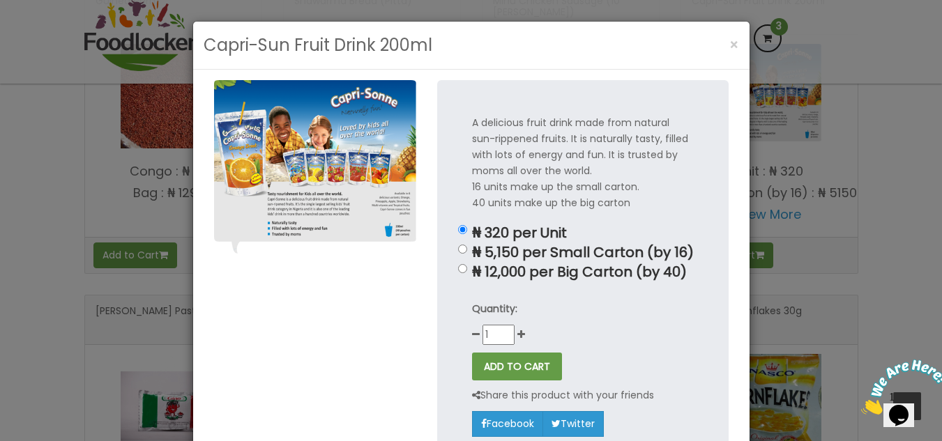
scroll to position [736, 0]
click at [458, 275] on div "A delicious fruit drink made from natural sun-rippened fruits. It is naturally …" at bounding box center [582, 275] width 291 height 391
click at [459, 270] on input "₦ 12,000 per Big Carton (by 40)" at bounding box center [462, 268] width 9 height 9
radio input "true"
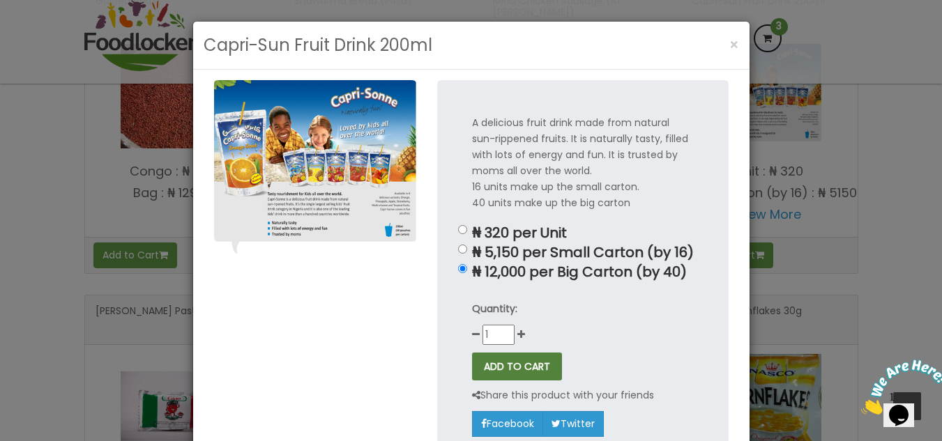
click at [524, 377] on button "ADD TO CART" at bounding box center [517, 367] width 90 height 28
click at [729, 43] on span "×" at bounding box center [734, 45] width 10 height 20
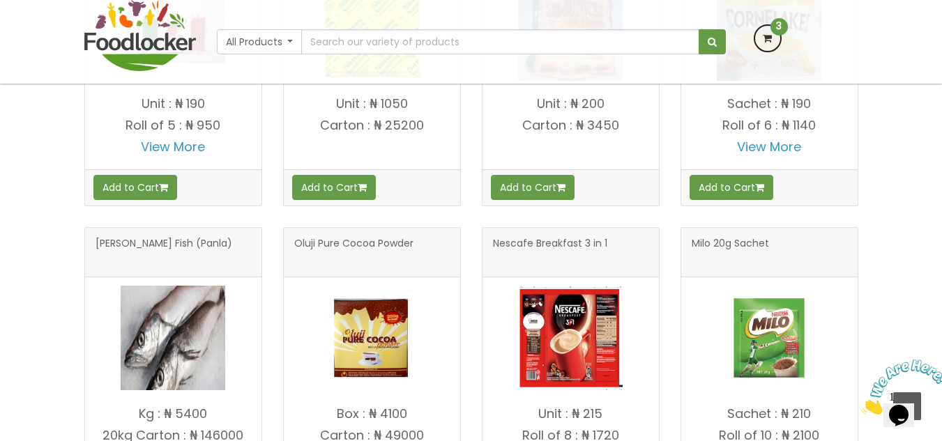
scroll to position [1224, 0]
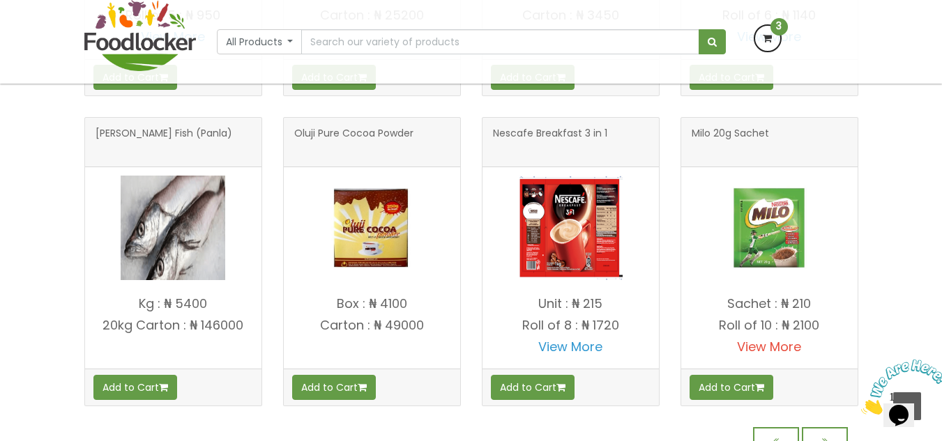
click at [757, 355] on link "View More" at bounding box center [769, 346] width 64 height 17
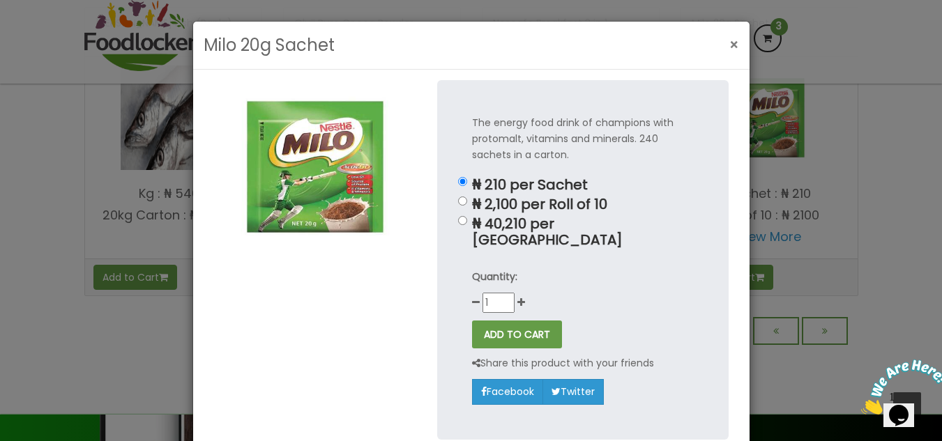
click at [729, 40] on span "×" at bounding box center [734, 45] width 10 height 20
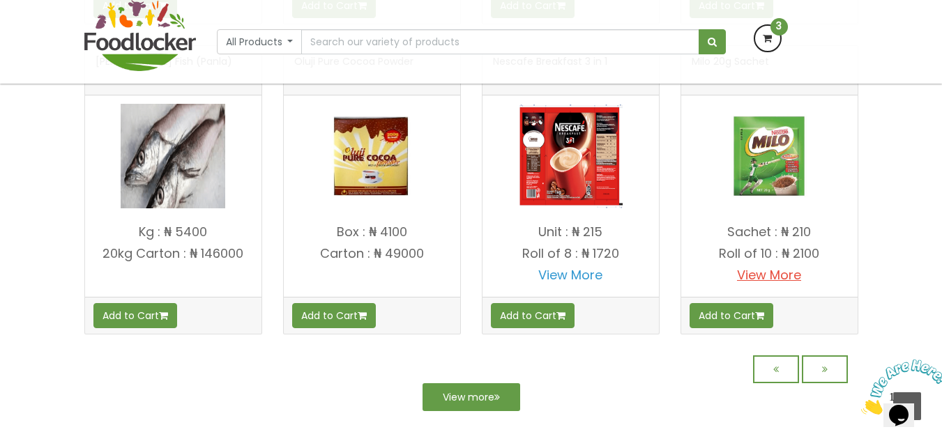
scroll to position [1185, 0]
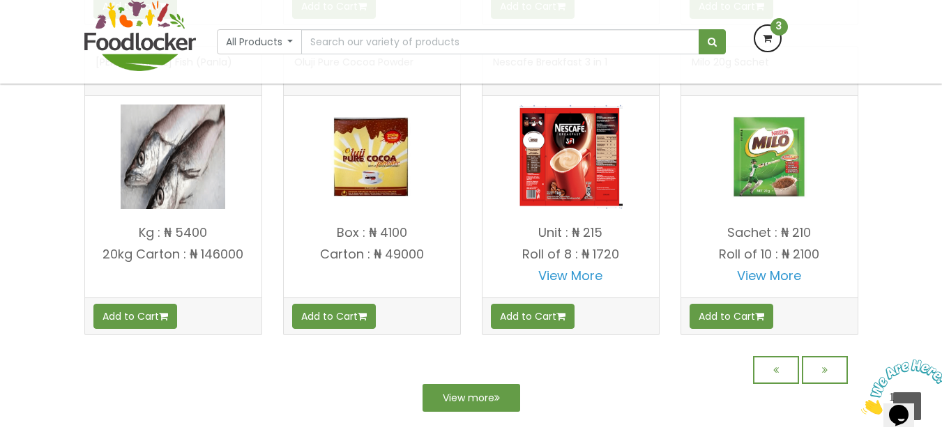
click at [768, 39] on icon at bounding box center [767, 38] width 25 height 25
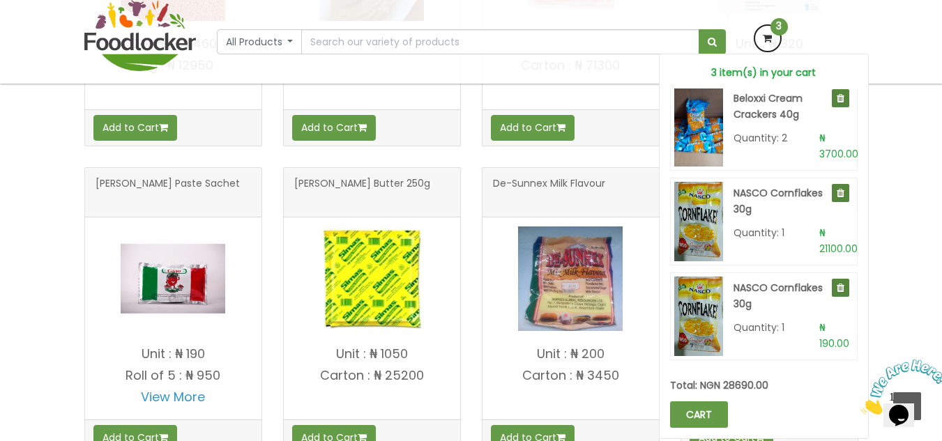
scroll to position [767, 0]
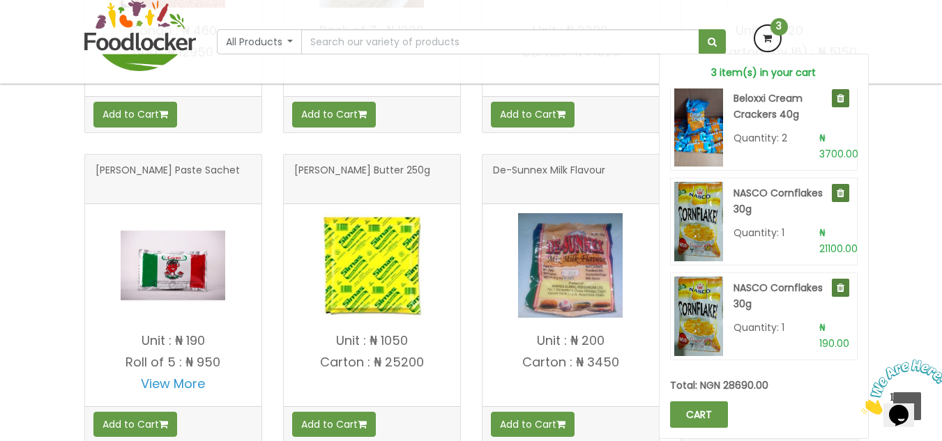
click at [916, 301] on div "OUR PRODUCTS Guinea corn" at bounding box center [471, 286] width 942 height 1086
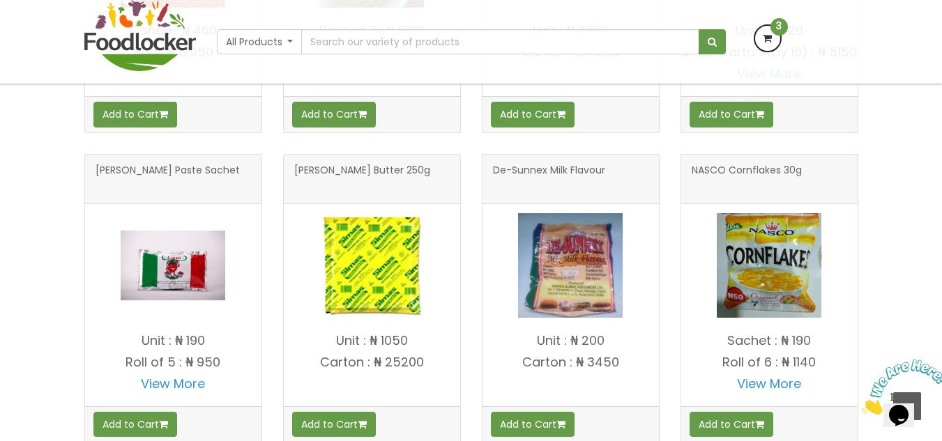
click at [861, 405] on icon "Close" at bounding box center [861, 411] width 0 height 12
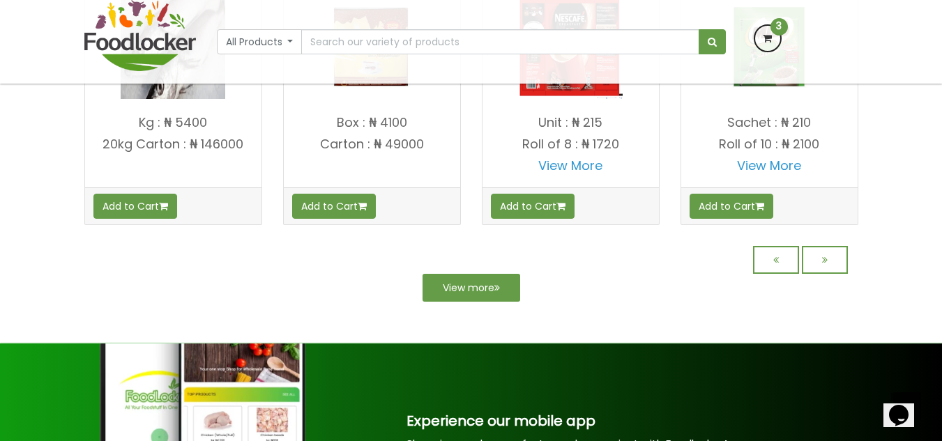
scroll to position [1185, 0]
